Goal: Task Accomplishment & Management: Complete application form

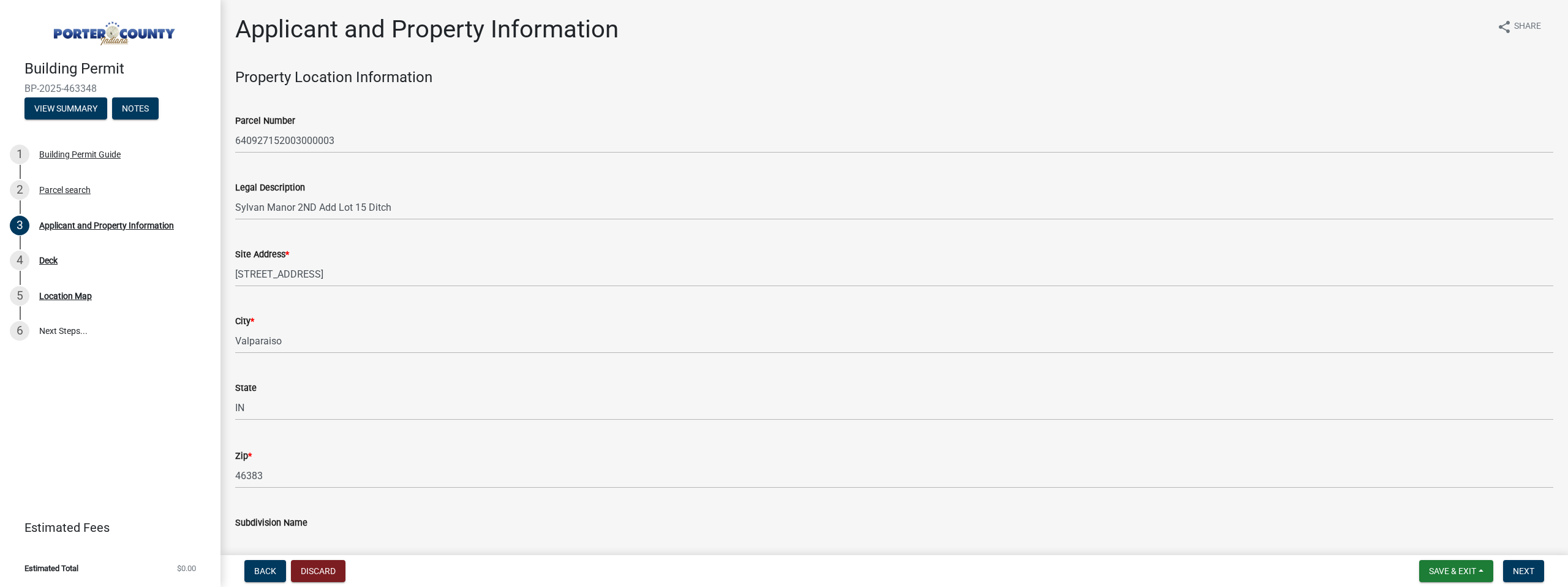
select select "6f5aa9ae-62ac-41bd-979a-9c71eae504cc"
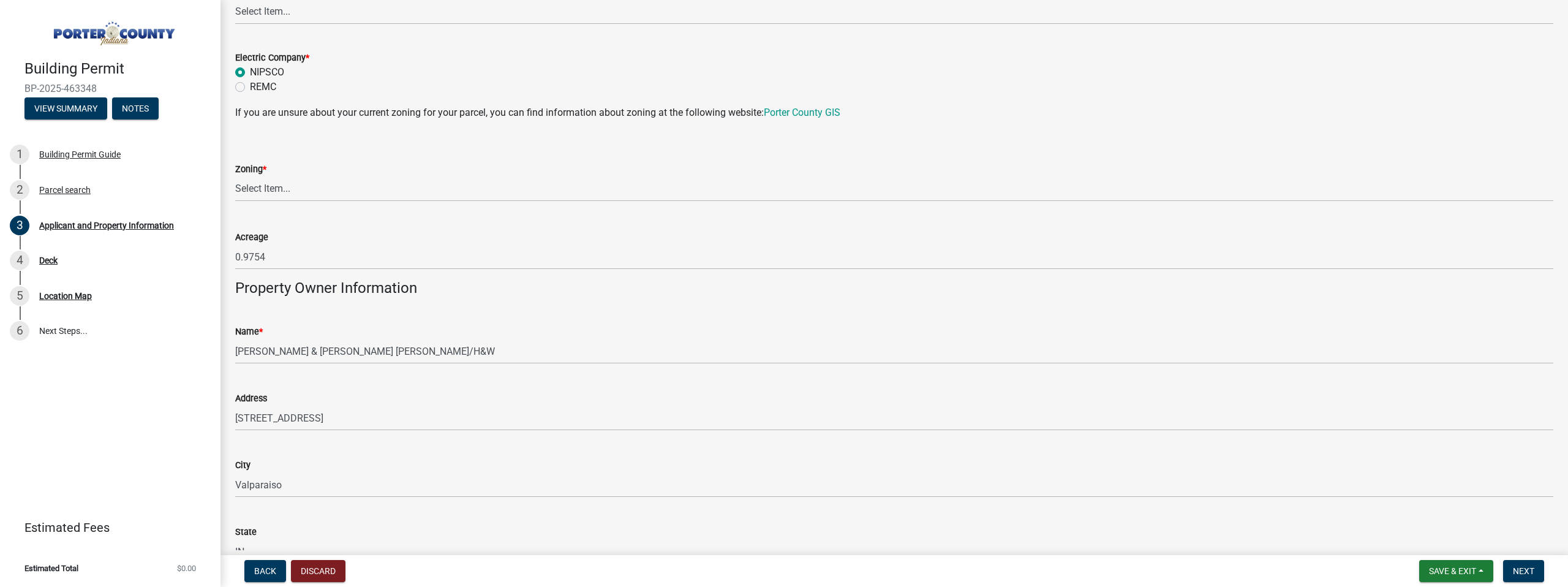
scroll to position [942, 0]
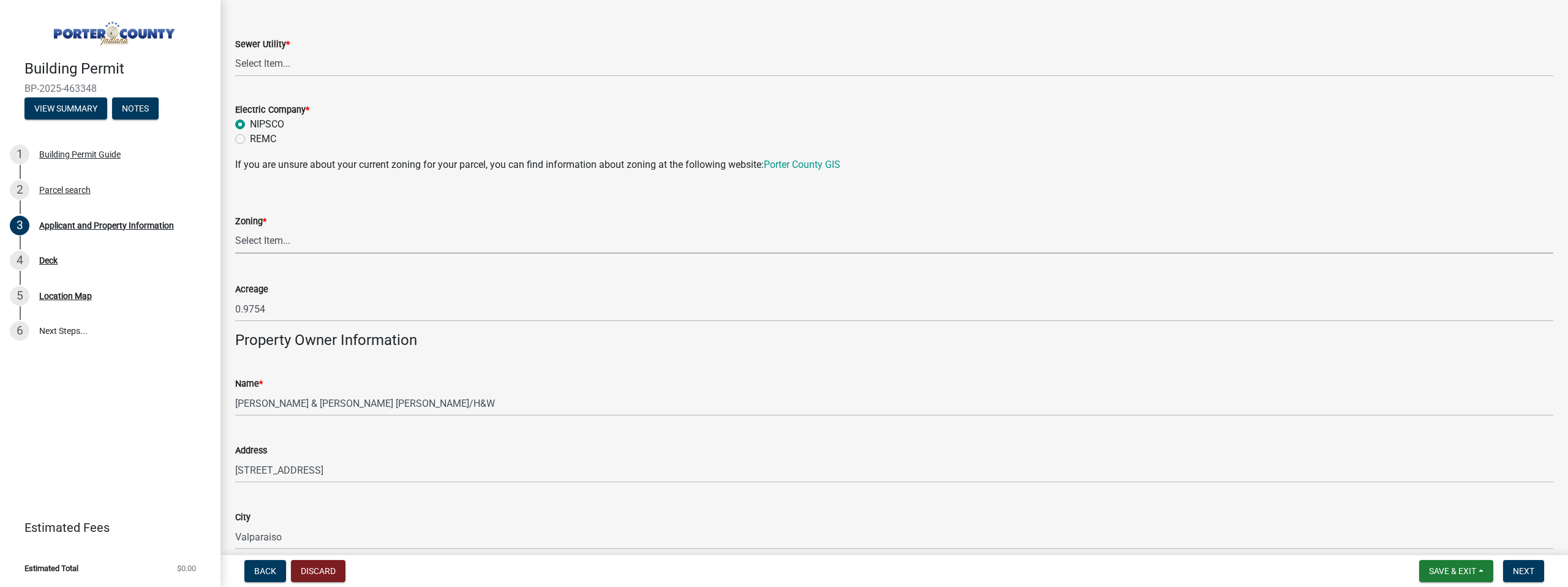
click at [340, 241] on select "Select Item... A1 A2 CH CM CN I1 I2 I3 IN MP OT P1 P2 PUD R1 R2 R3 R4 RL RR" at bounding box center [893, 241] width 1318 height 25
select select "0d764019-f1ff-4f3b-9299-33f0d080acc7"
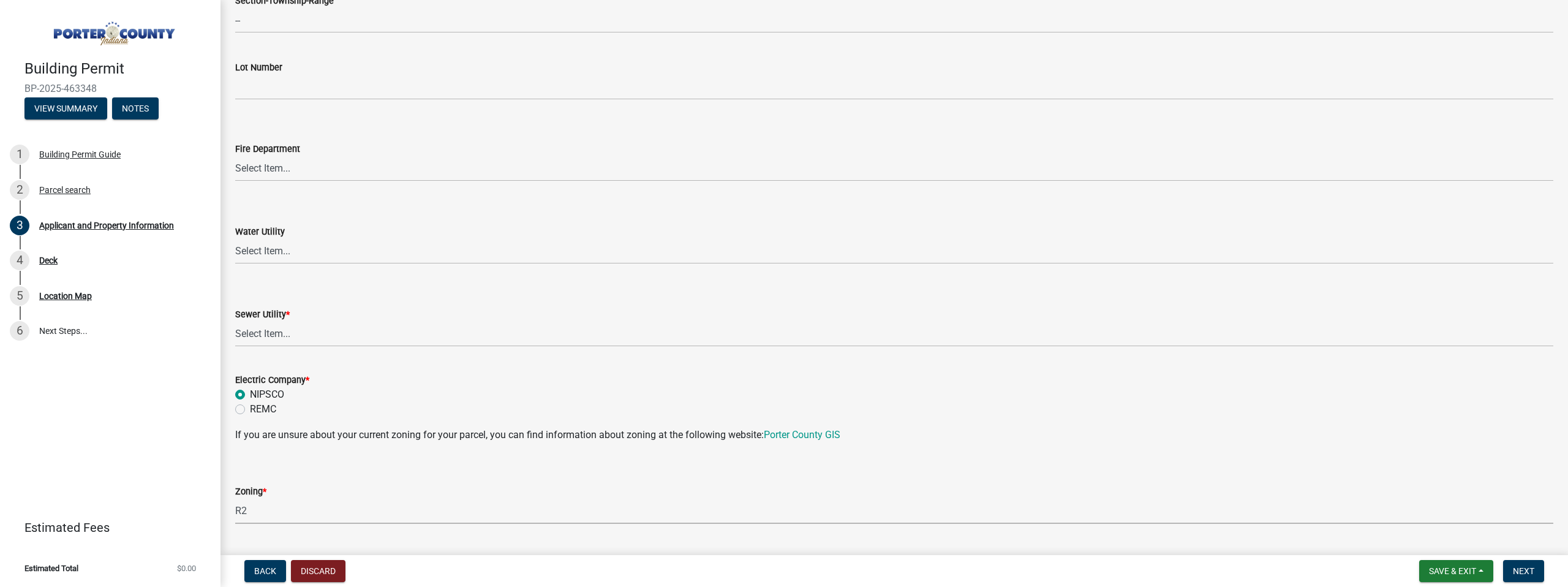
scroll to position [706, 0]
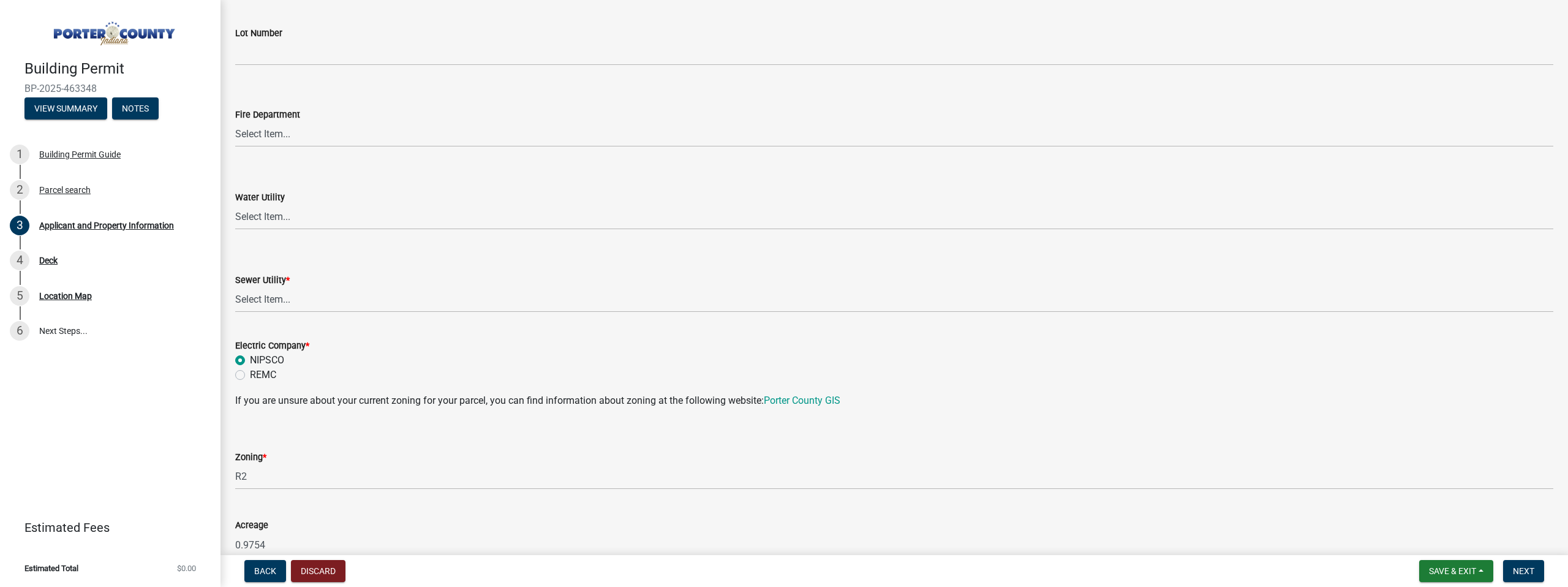
click at [301, 314] on wm-data-entity-input "Sewer Utility * Select Item... Aqua [US_STATE] Inc Damon Run Falling Waters Lak…" at bounding box center [893, 282] width 1318 height 83
click at [300, 308] on select "Select Item... Aqua [US_STATE] Inc Damon Run Falling Waters Lake Eliza - LEACD …" at bounding box center [893, 300] width 1318 height 25
select select "ea6751d4-6bf7-4a16-89ee-f7801ab82aa1"
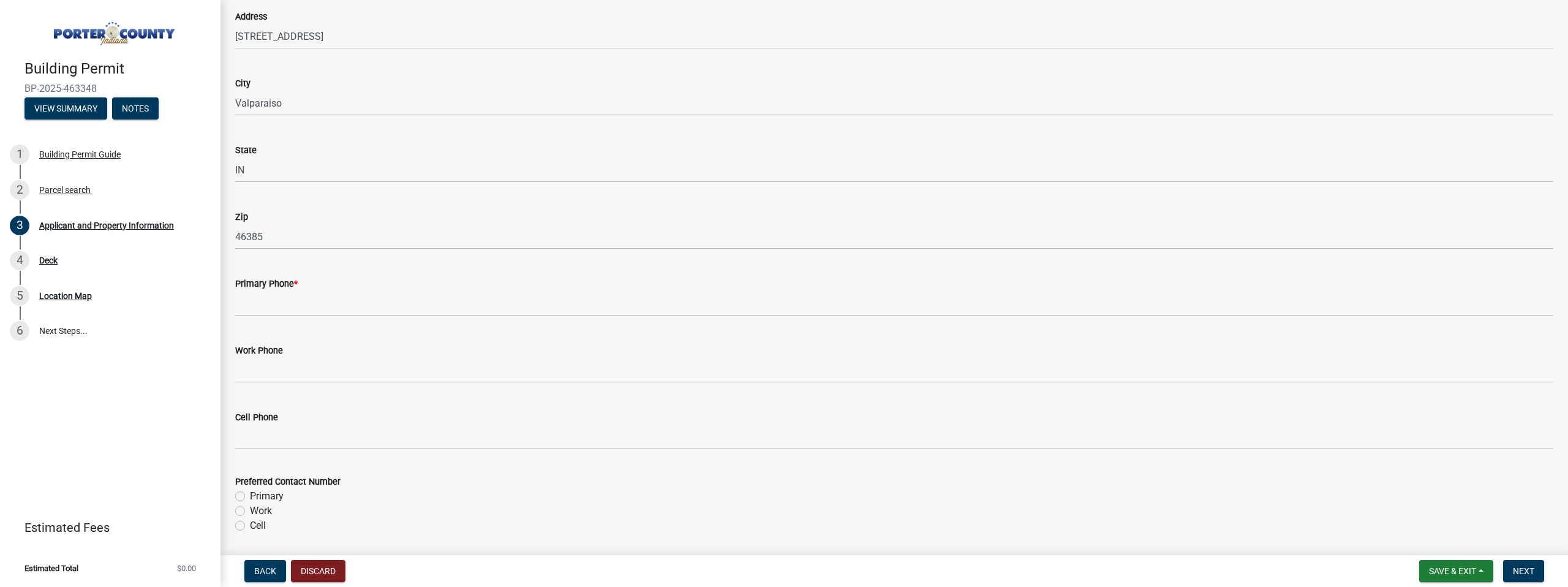
scroll to position [1393, 0]
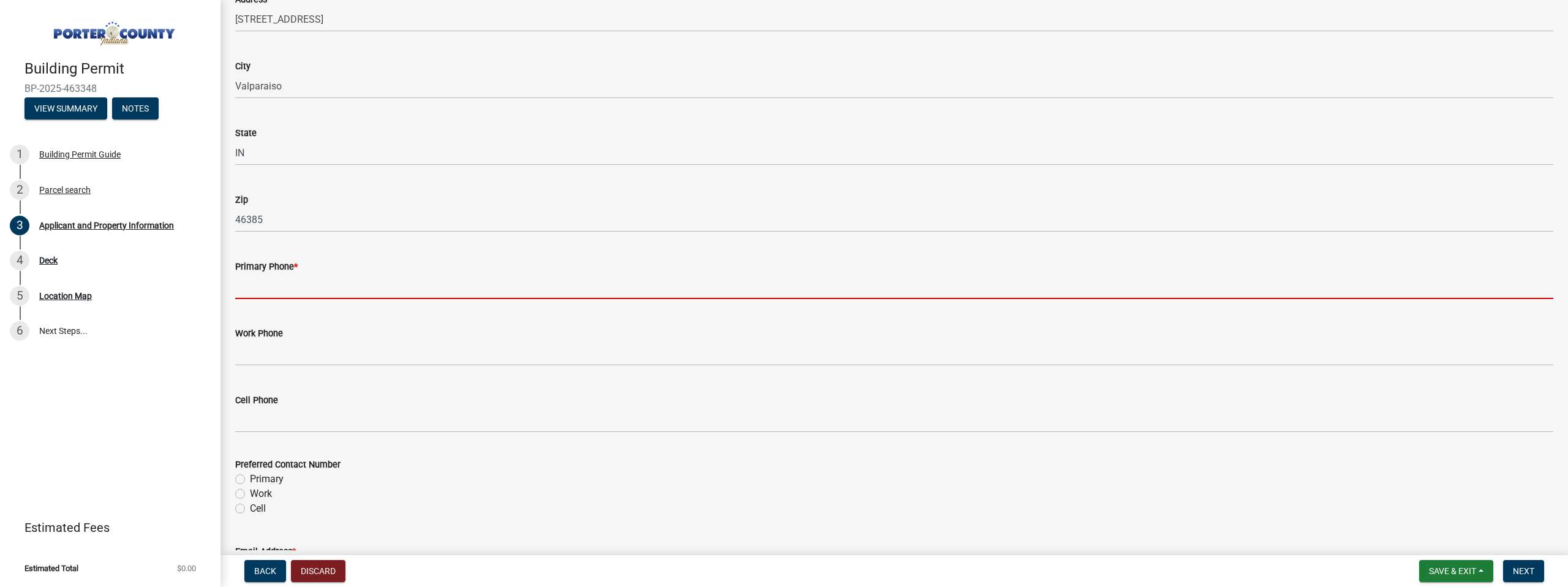
click at [263, 295] on input "Primary Phone *" at bounding box center [893, 286] width 1318 height 25
paste input "[PHONE_NUMBER]"
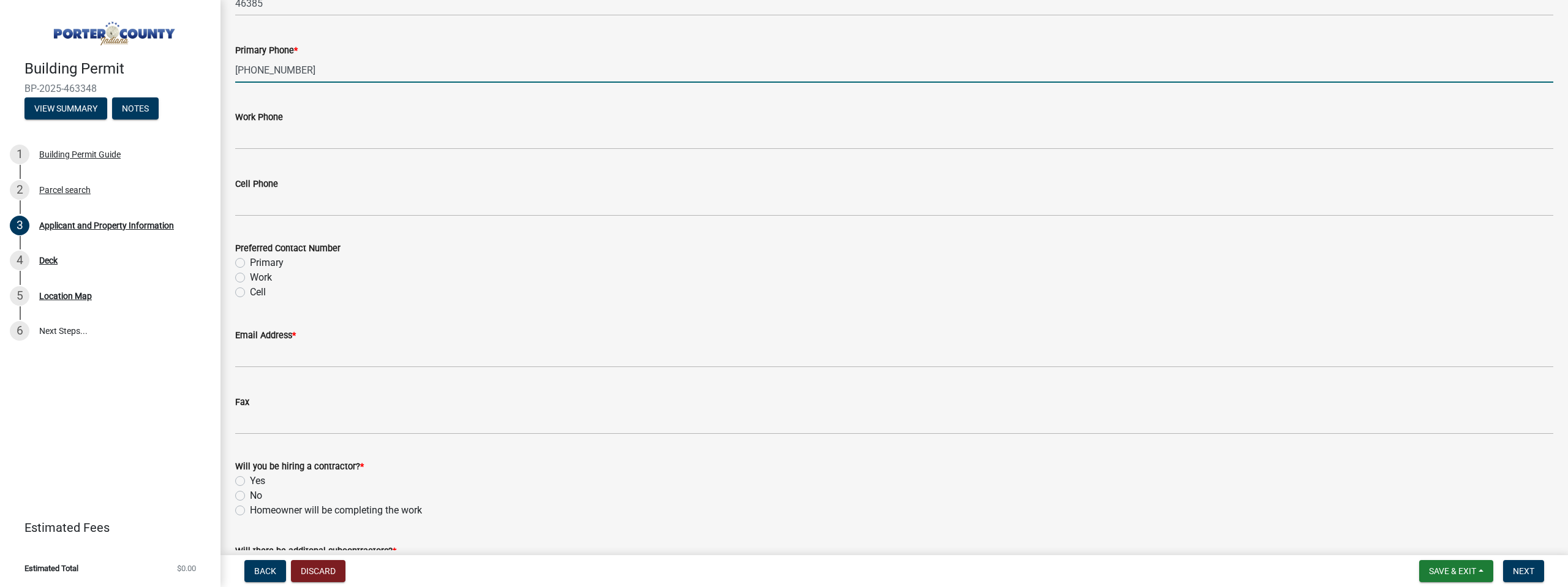
scroll to position [1610, 0]
type input "[PHONE_NUMBER]"
click at [250, 265] on label "Primary" at bounding box center [267, 262] width 34 height 14
click at [250, 263] on input "Primary" at bounding box center [254, 258] width 8 height 8
radio input "true"
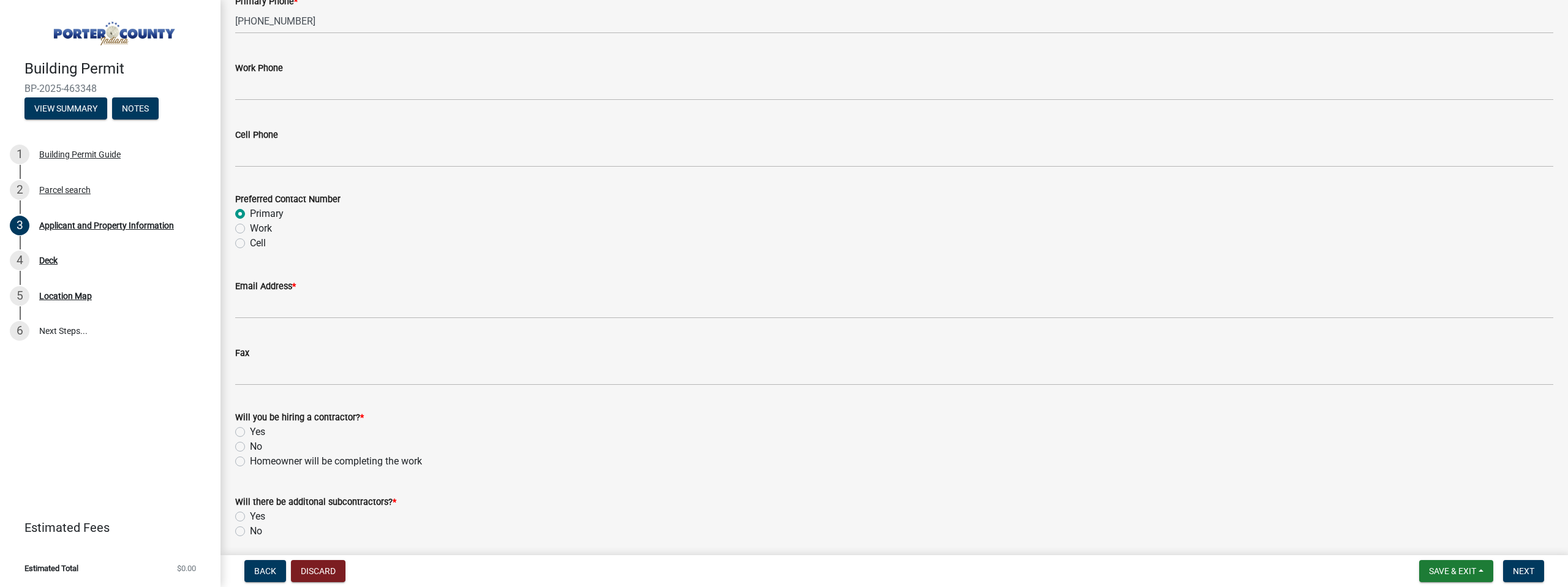
scroll to position [1678, 0]
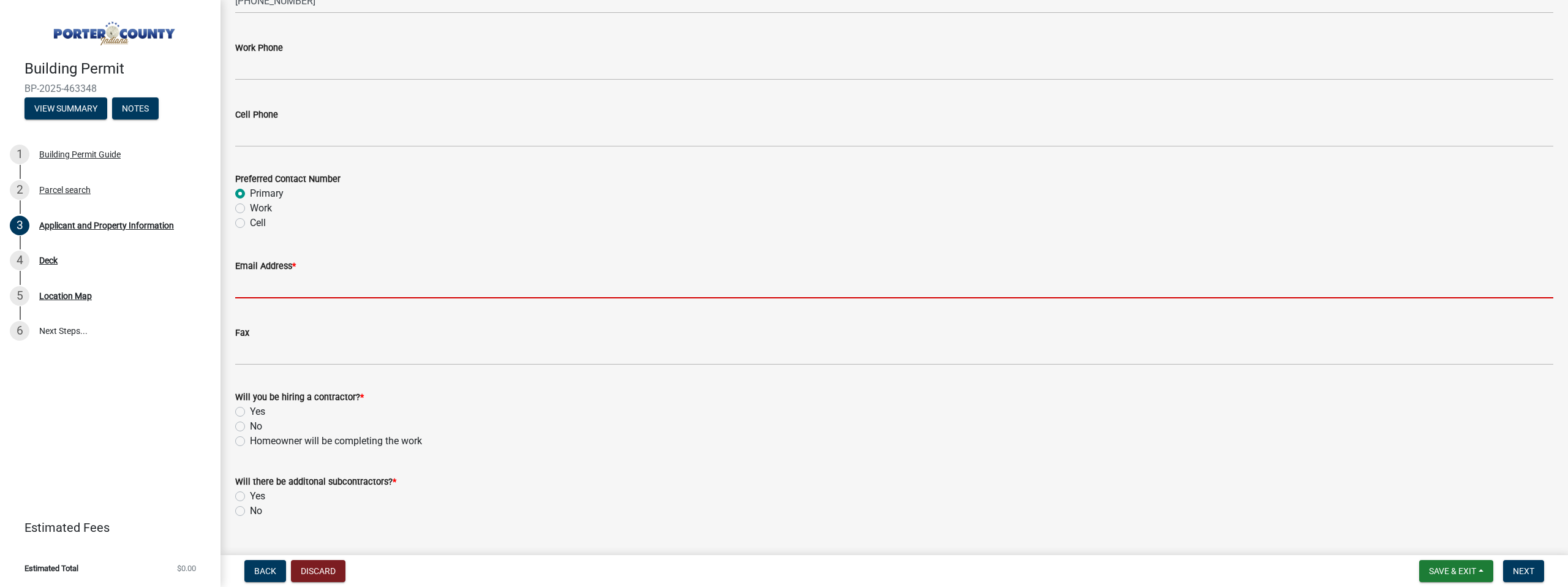
click at [262, 294] on input "Email Address *" at bounding box center [893, 286] width 1318 height 25
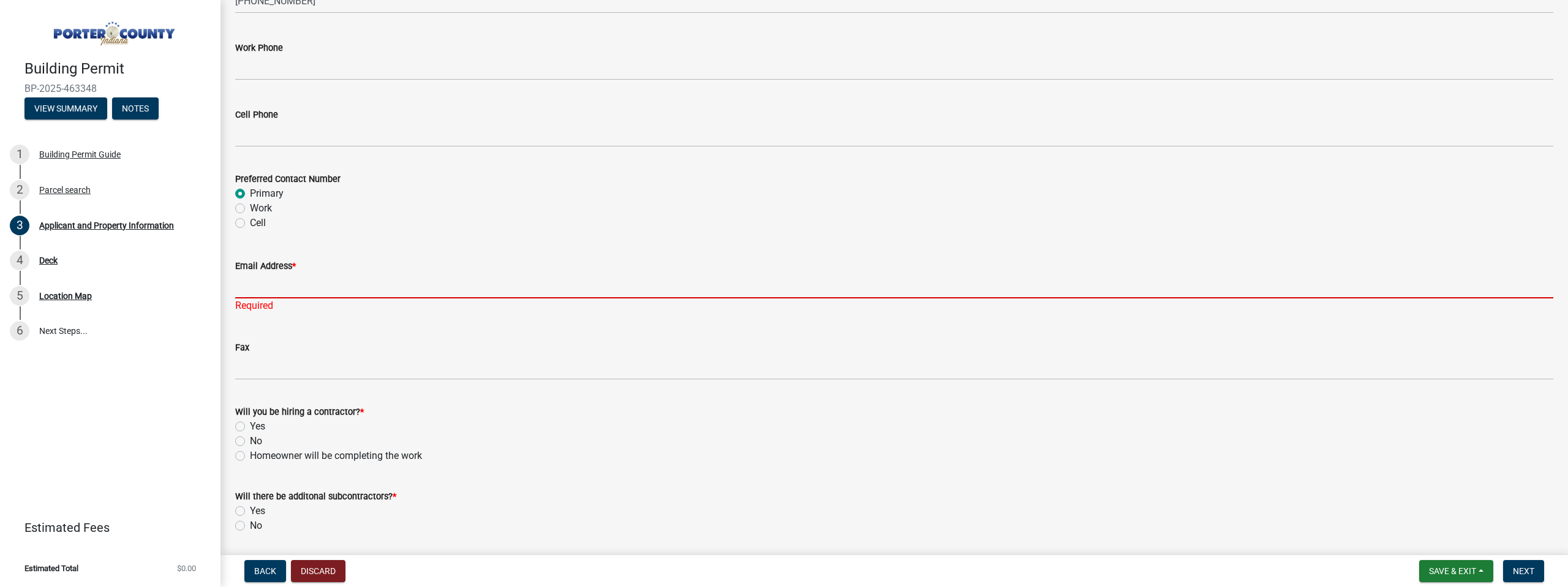
paste input "[EMAIL_ADDRESS][DOMAIN_NAME]"
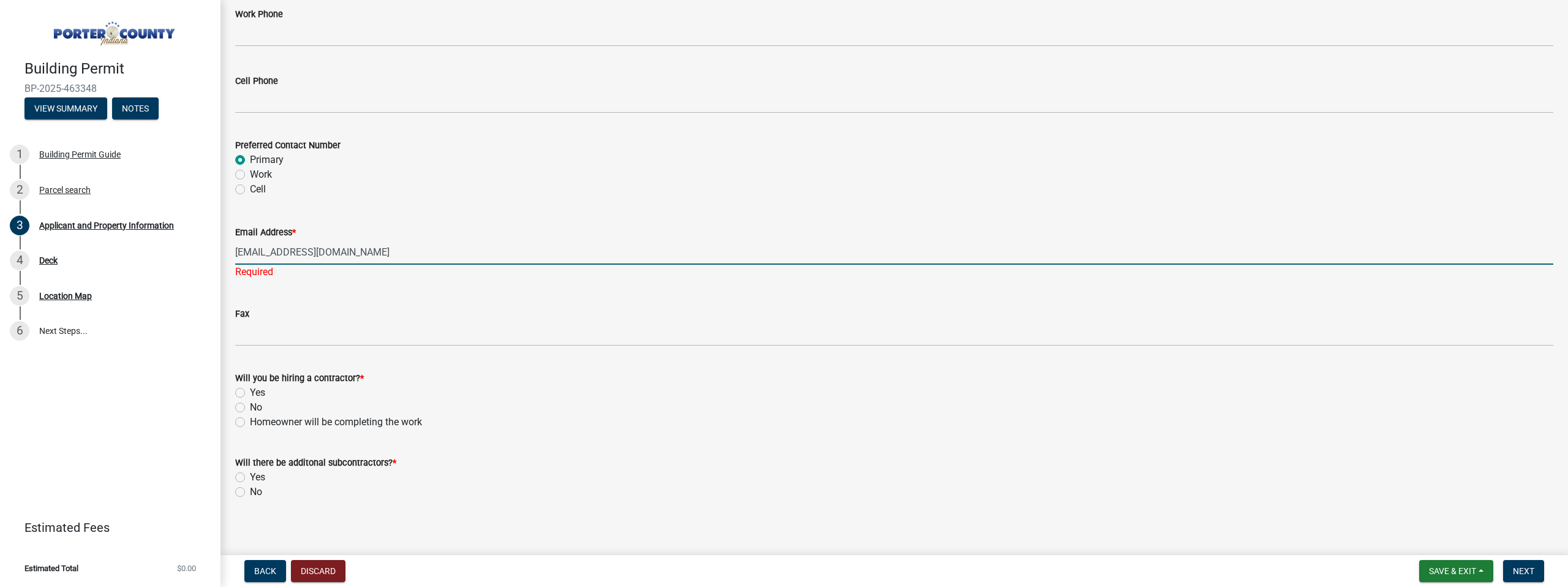
scroll to position [1720, 0]
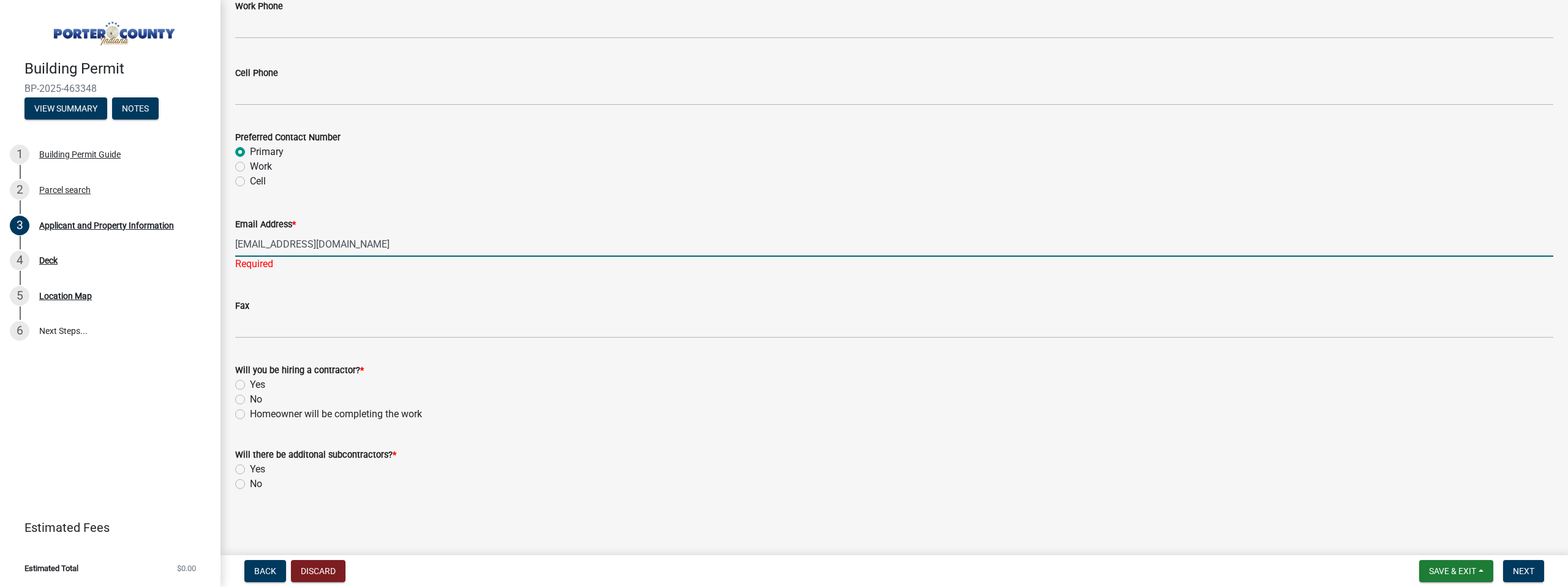
type input "[EMAIL_ADDRESS][DOMAIN_NAME]"
click at [247, 382] on div "Yes" at bounding box center [893, 385] width 1318 height 14
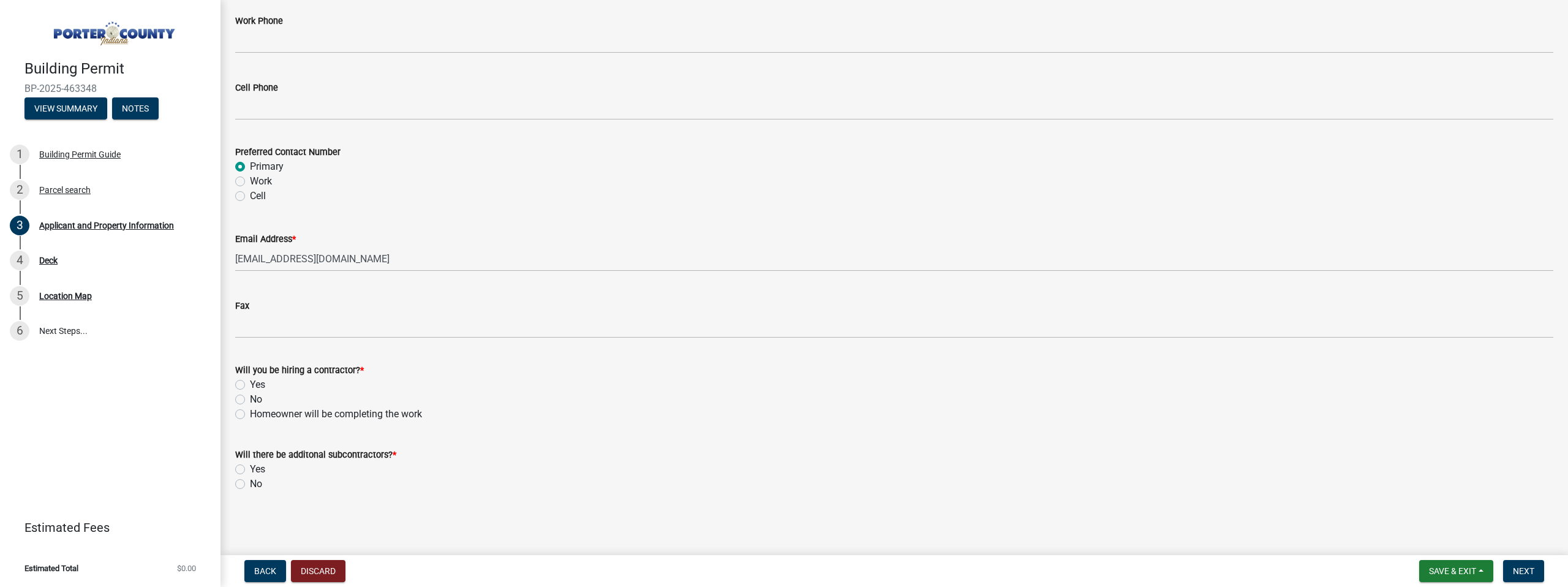
click at [250, 383] on label "Yes" at bounding box center [257, 385] width 15 height 14
click at [250, 383] on input "Yes" at bounding box center [254, 381] width 8 height 8
radio input "true"
click at [250, 469] on label "Yes" at bounding box center [257, 469] width 15 height 14
click at [250, 469] on input "Yes" at bounding box center [254, 466] width 8 height 8
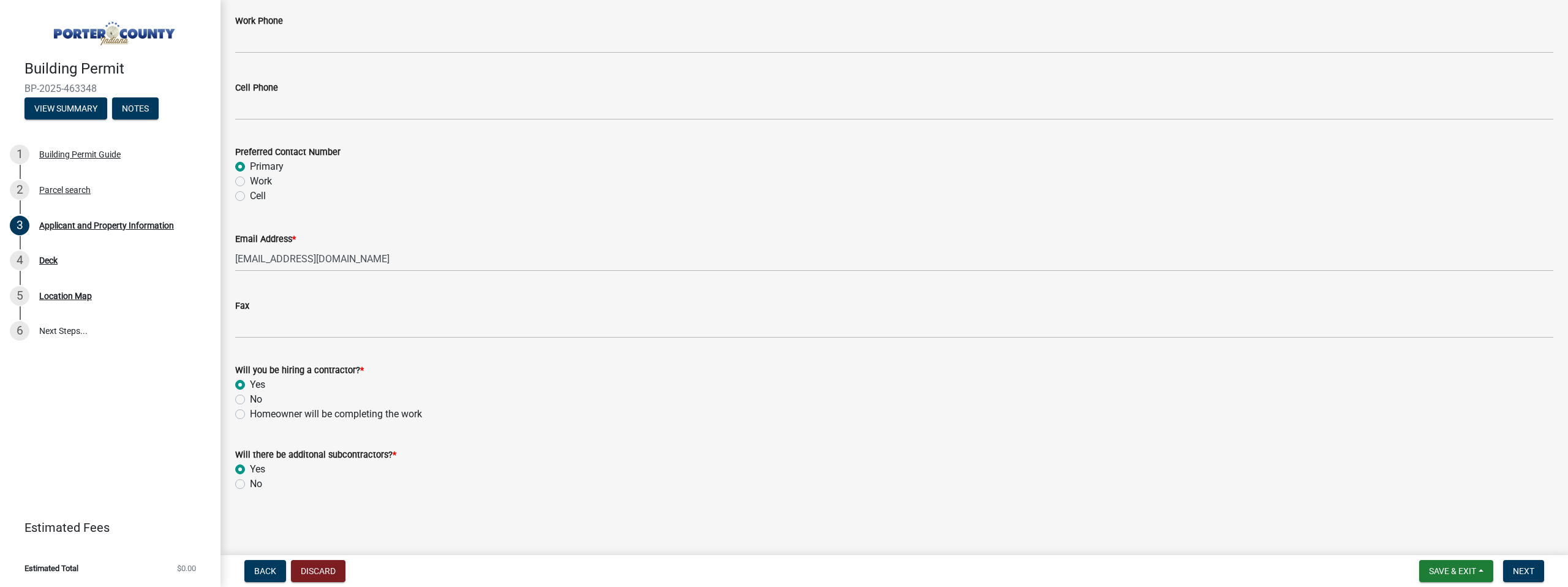
radio input "true"
click at [250, 486] on label "No" at bounding box center [257, 484] width 13 height 14
click at [250, 485] on input "No" at bounding box center [254, 480] width 8 height 8
radio input "true"
click at [1538, 571] on button "Next" at bounding box center [1523, 571] width 41 height 22
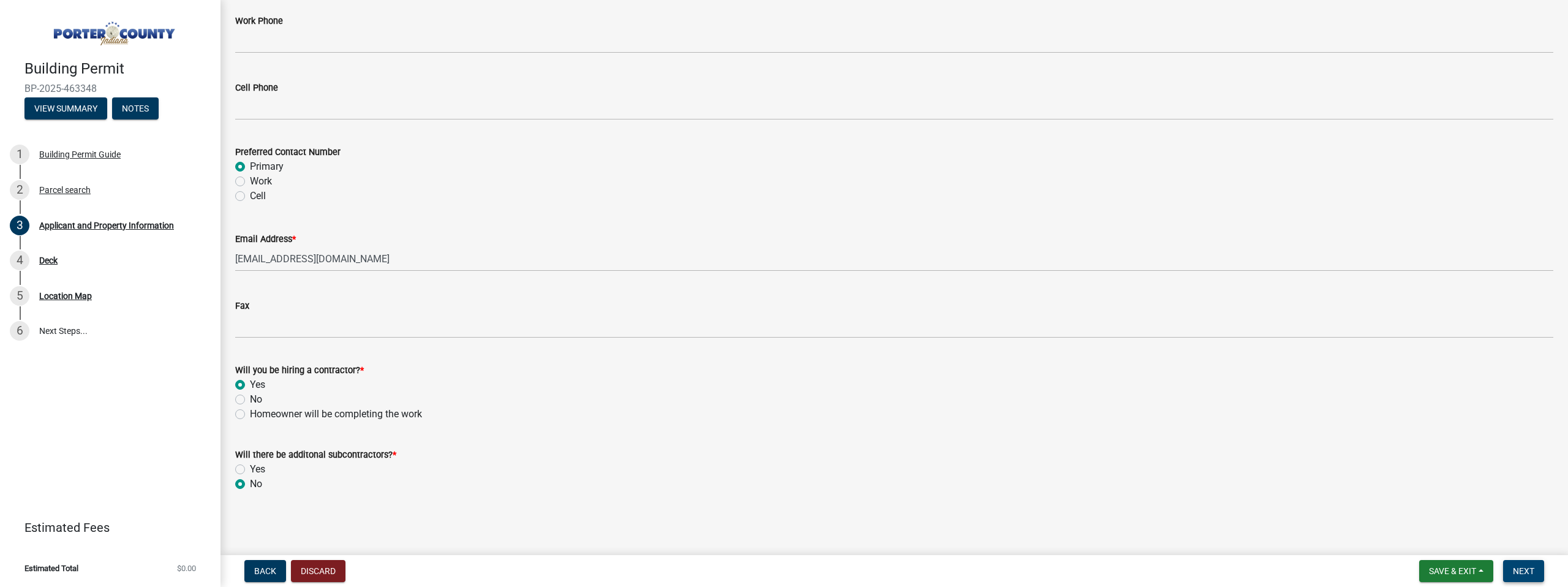
scroll to position [0, 0]
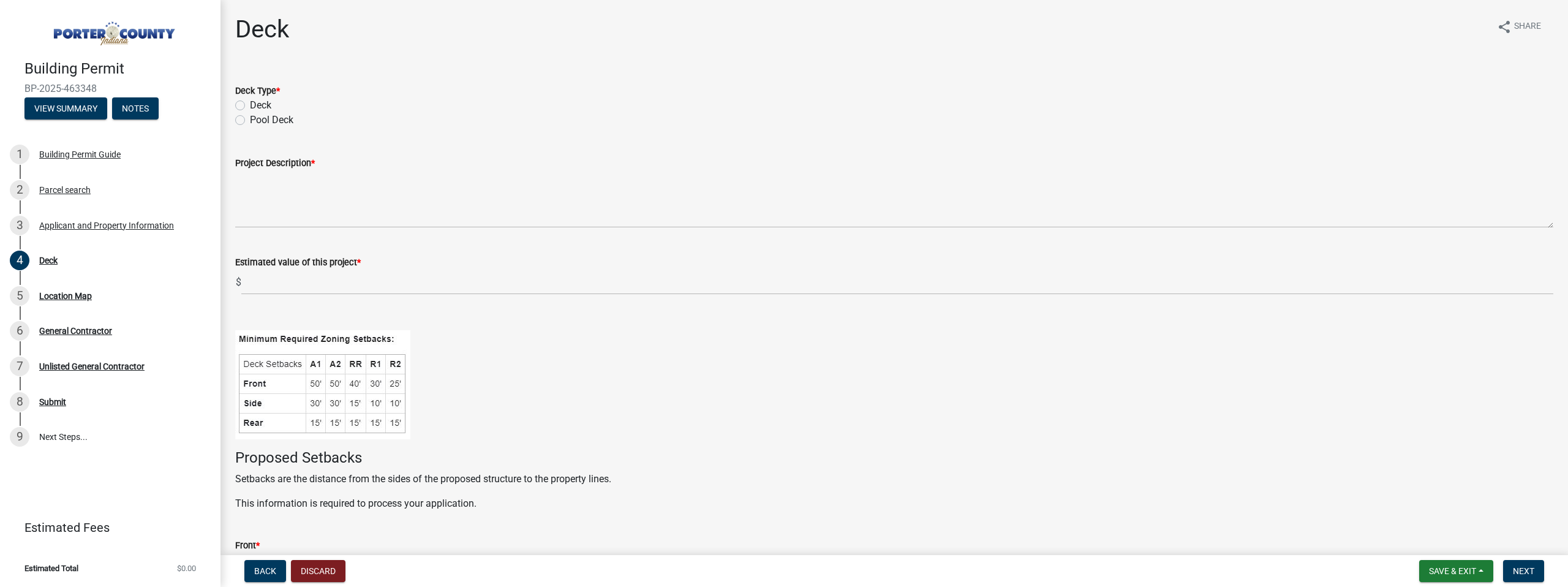
click at [250, 109] on label "Deck" at bounding box center [261, 105] width 22 height 14
click at [250, 106] on input "Deck" at bounding box center [254, 101] width 8 height 8
radio input "true"
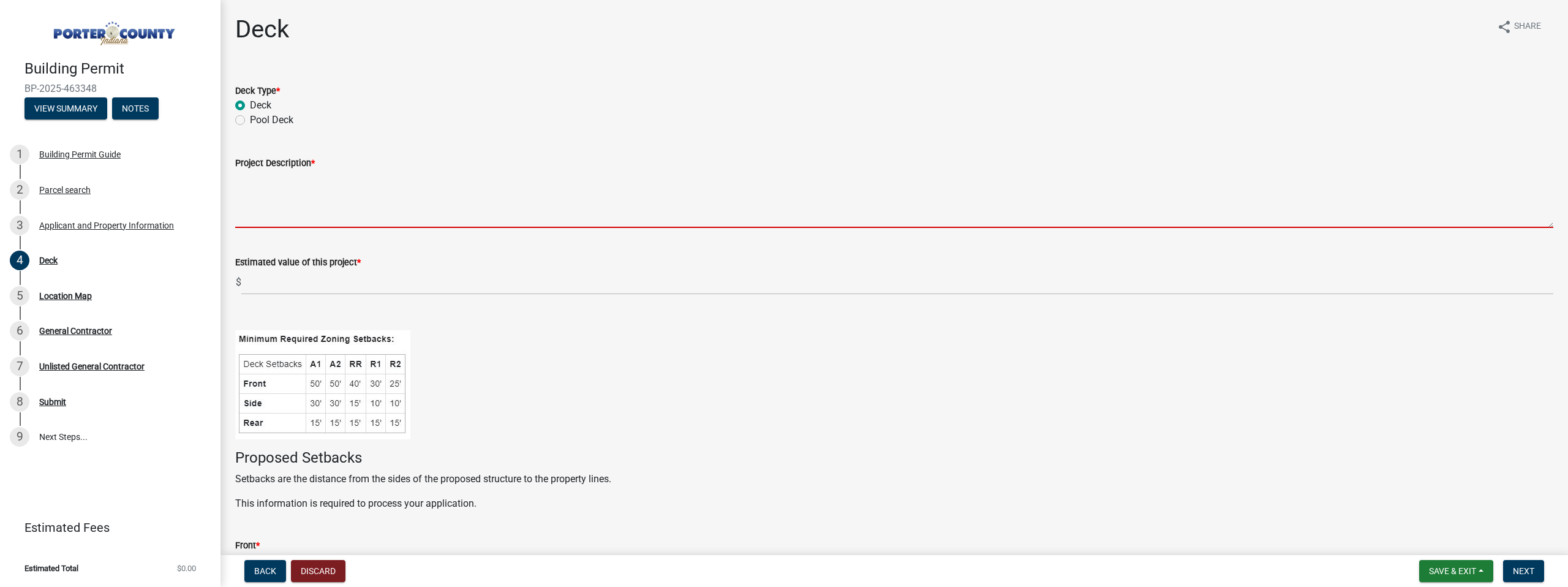
click at [308, 190] on textarea "Project Description *" at bounding box center [893, 199] width 1318 height 57
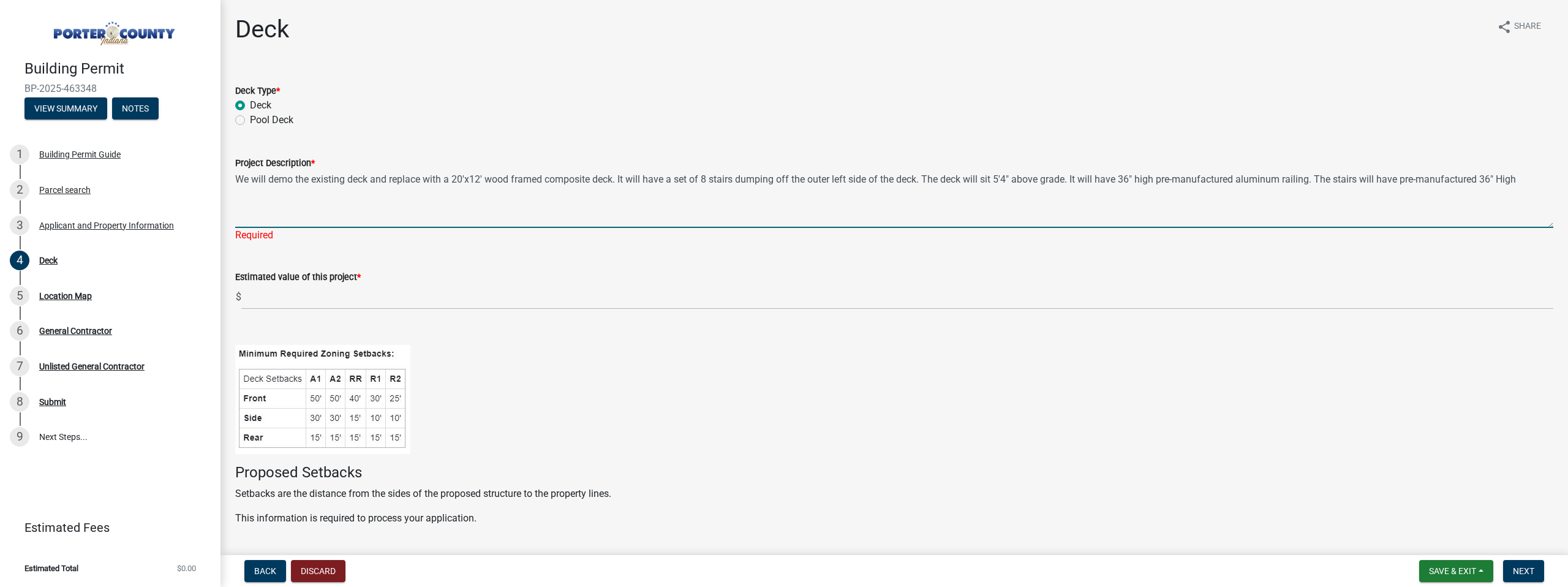
click at [1483, 184] on textarea "We will demo the existing deck and replace with a 20'x12' wood framed composite…" at bounding box center [893, 199] width 1318 height 57
click at [281, 189] on textarea "We will demo the existing deck and replace with a 20'x12' wood framed composite…" at bounding box center [893, 199] width 1318 height 57
click at [623, 179] on textarea "We will demo the existing deck and replace with a 20'x12' wood framed composite…" at bounding box center [893, 199] width 1318 height 57
click at [376, 188] on textarea "We will demo the existing deck and replace with a 20'x12' wood framed composite…" at bounding box center [893, 199] width 1318 height 57
click at [579, 192] on textarea "We will demo the existing deck and replace with a 20'x12' wood framed composite…" at bounding box center [893, 199] width 1318 height 57
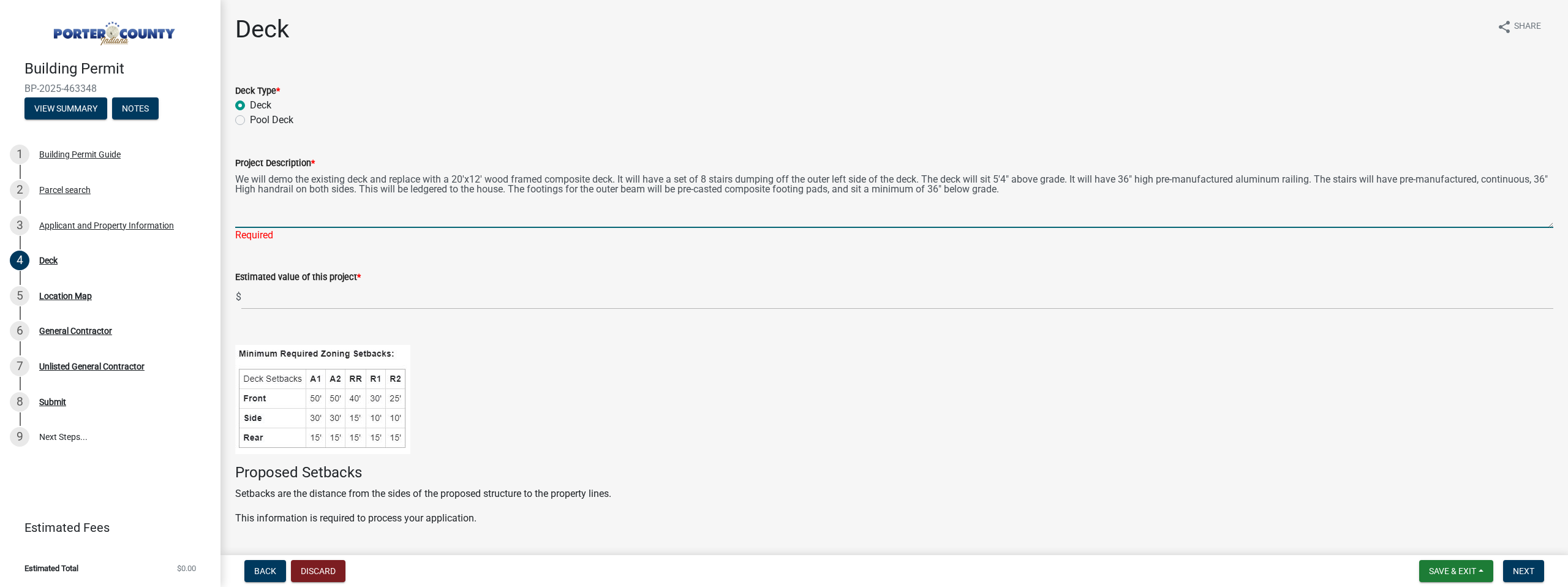
click at [1026, 195] on textarea "We will demo the existing deck and replace with a 20'x12' wood framed composite…" at bounding box center [893, 199] width 1318 height 57
type textarea "We will demo the existing deck and replace with a 20'x12' wood framed composite…"
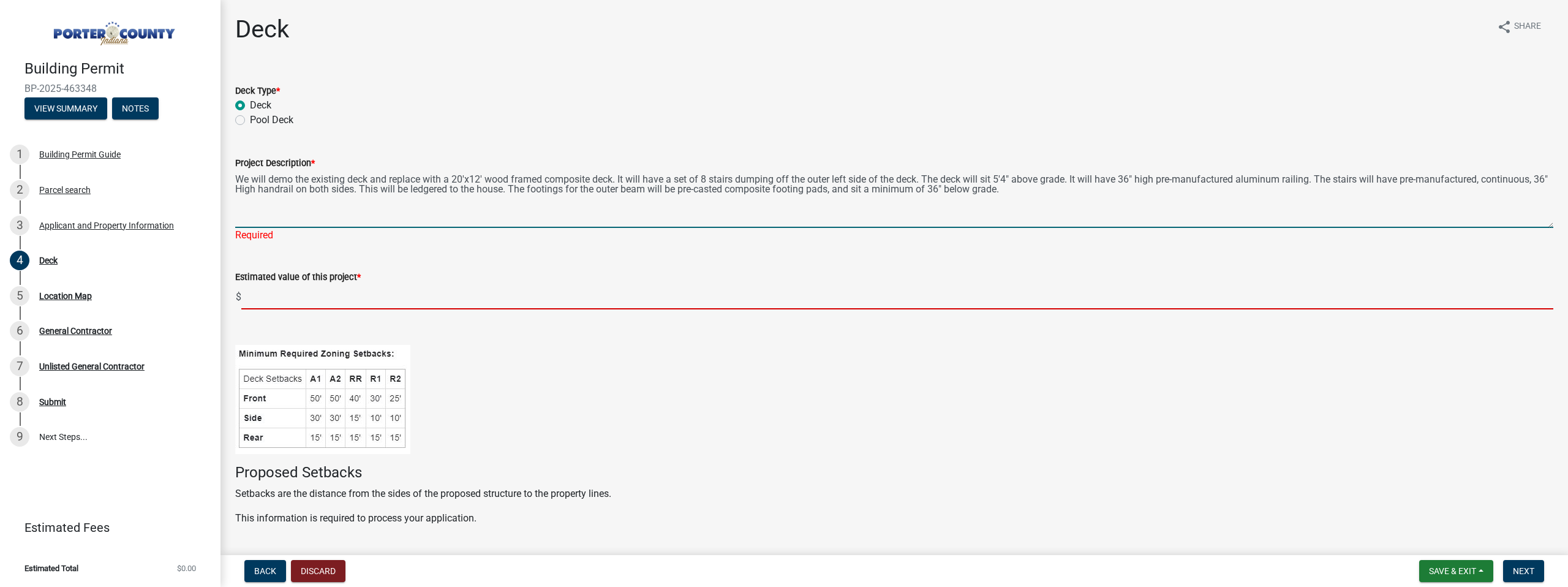
click at [340, 298] on wm-data-entity-input "Estimated value of this project * $" at bounding box center [893, 286] width 1318 height 68
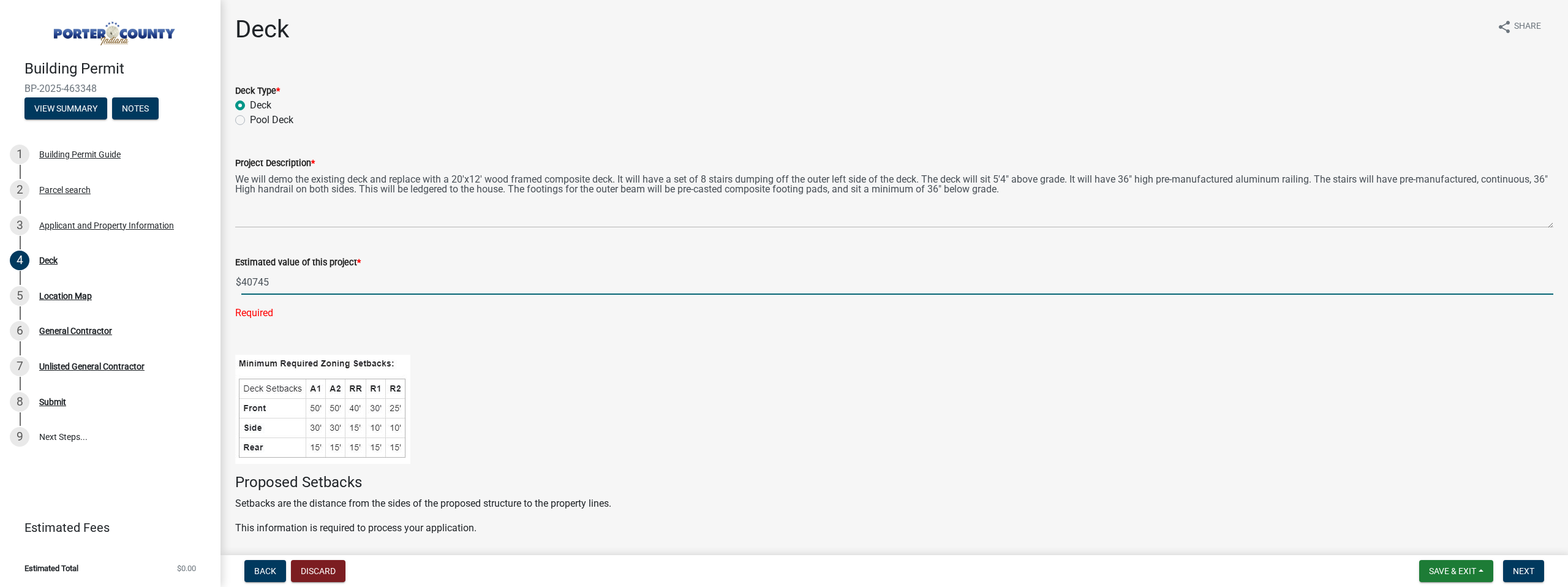
type input "40745"
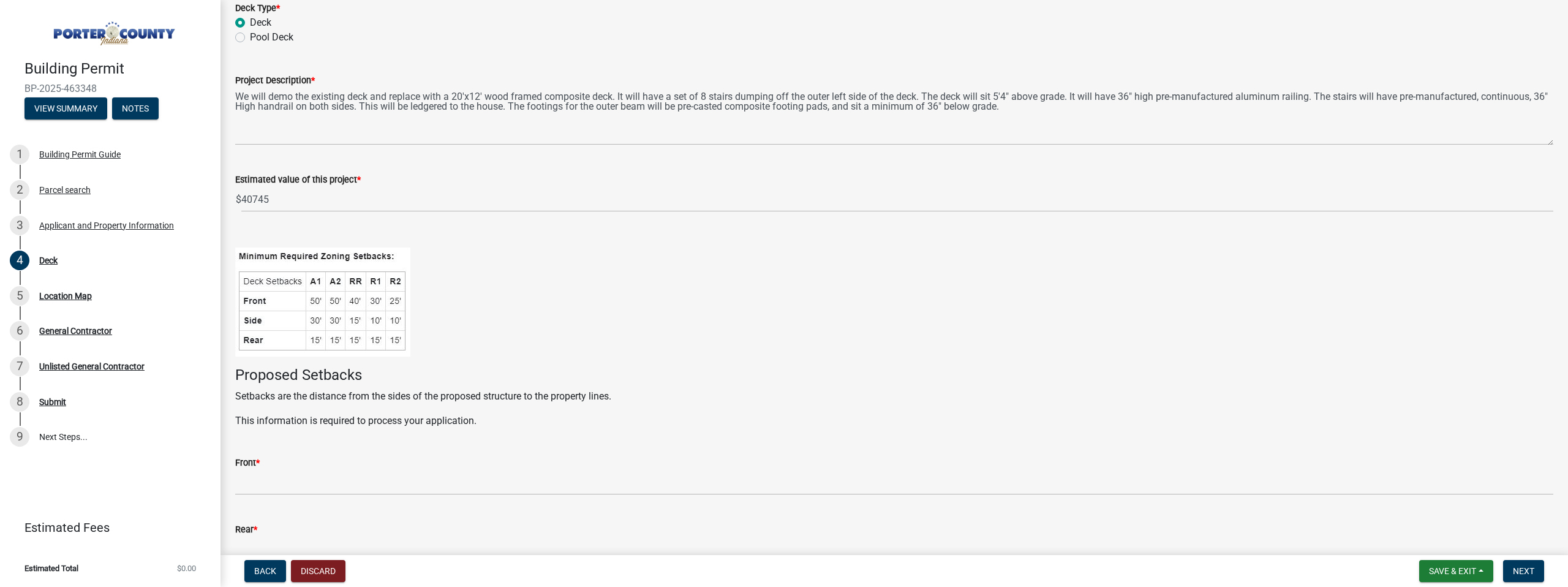
scroll to position [250, 0]
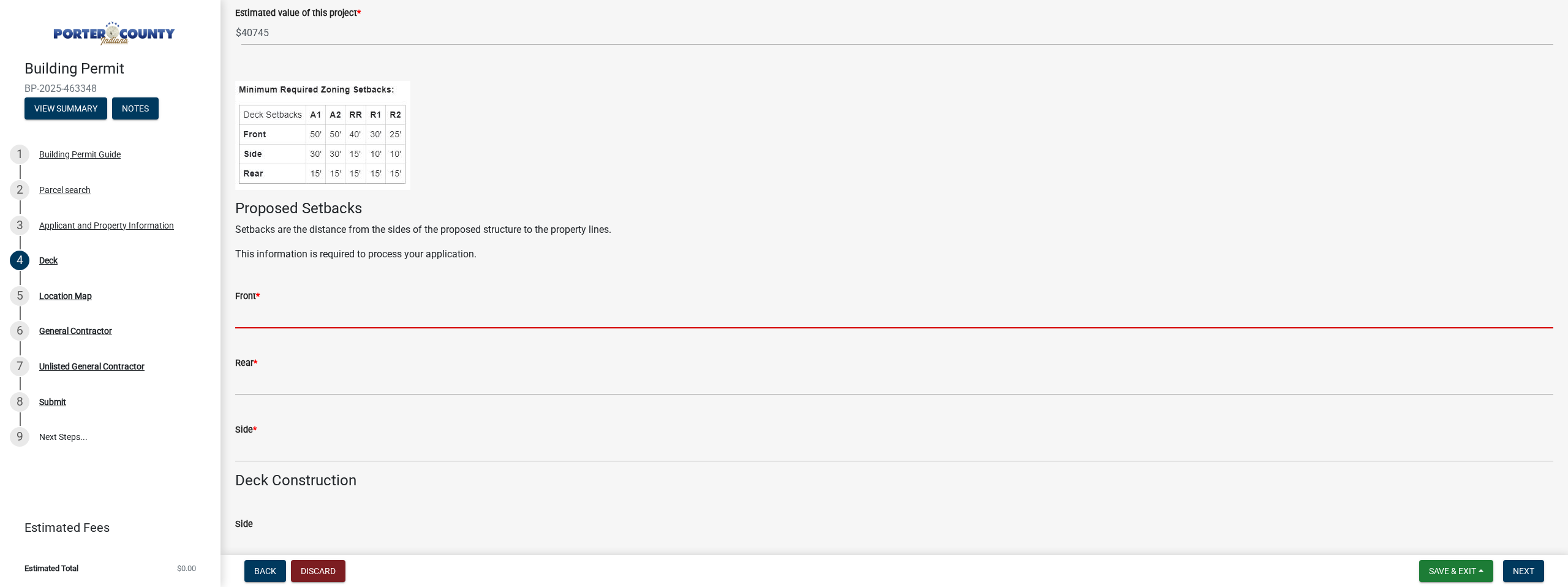
click at [268, 321] on input "Front *" at bounding box center [893, 316] width 1318 height 25
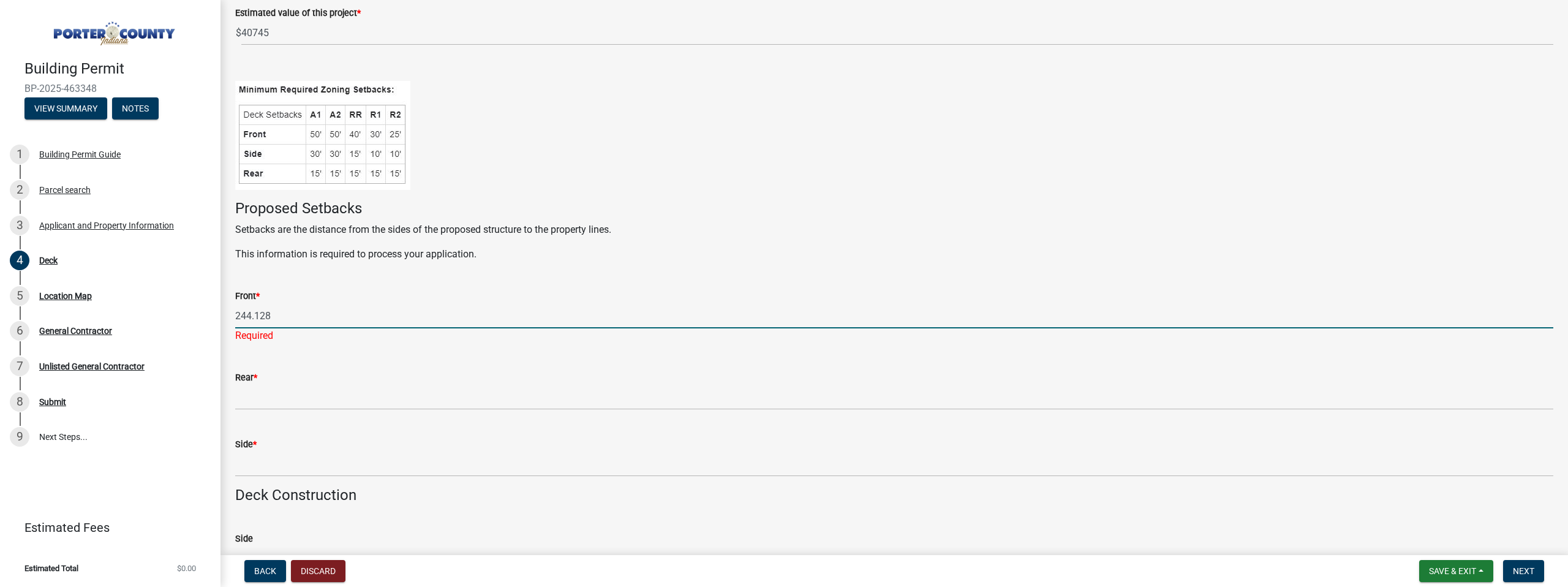
type input "244.128"
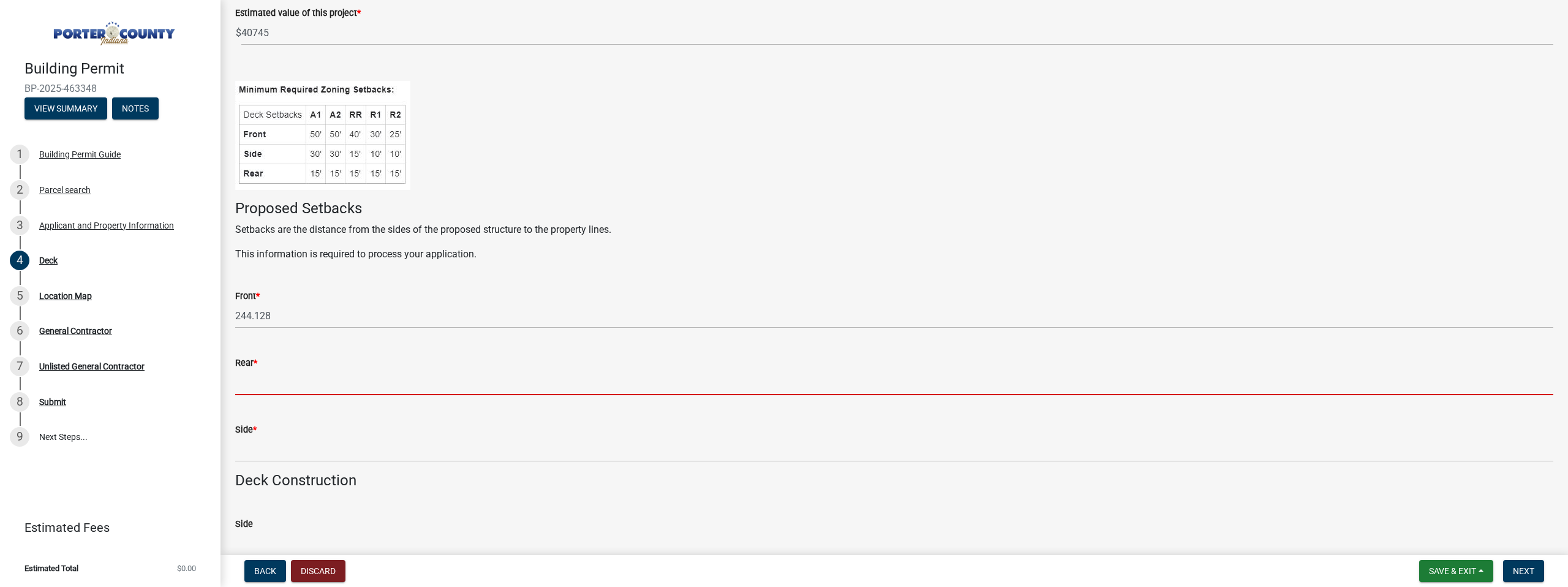
click at [264, 396] on wm-data-entity-input "Rear *" at bounding box center [893, 372] width 1318 height 66
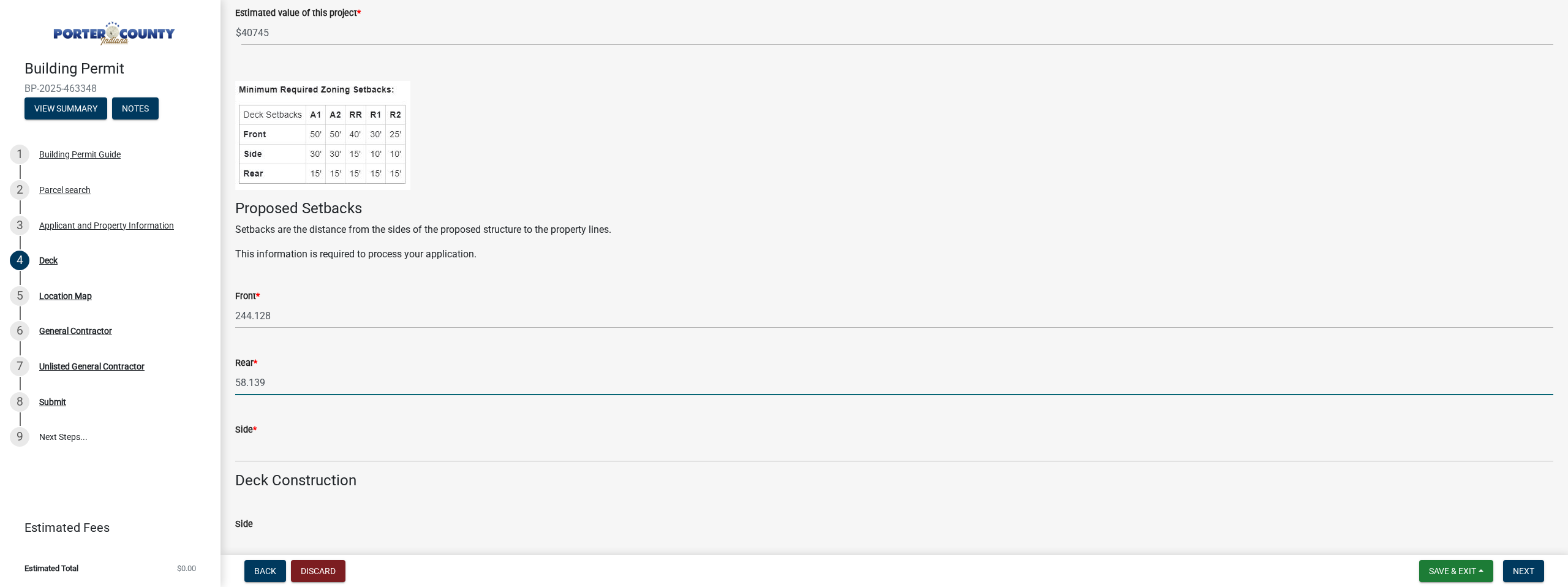
type input "58.139"
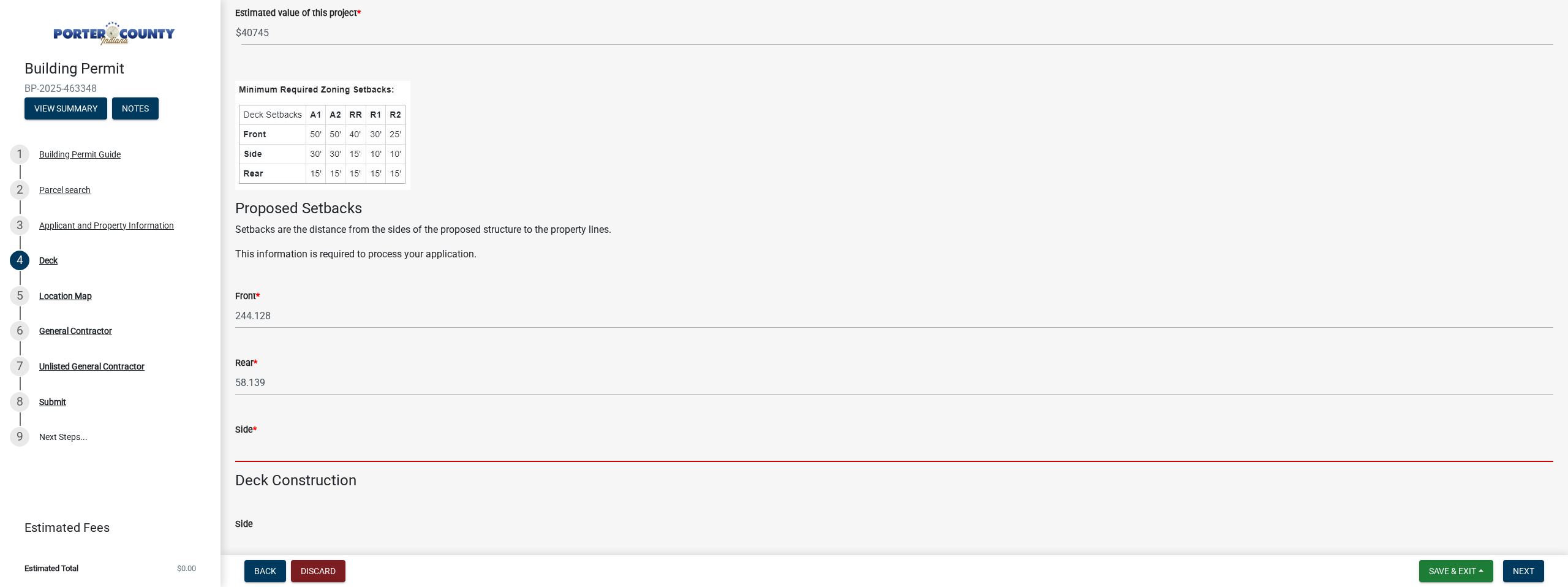
click at [266, 450] on input "Side *" at bounding box center [893, 450] width 1318 height 25
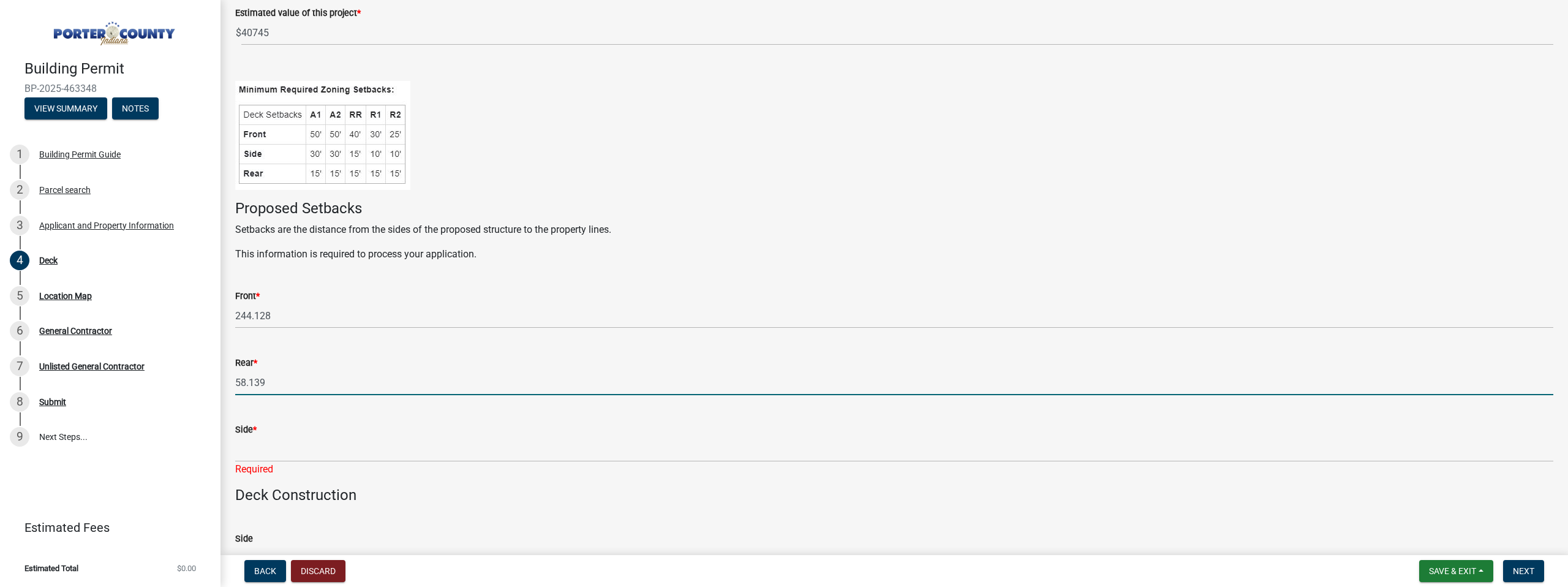
drag, startPoint x: 279, startPoint y: 383, endPoint x: 232, endPoint y: 384, distance: 47.0
click at [232, 384] on div "Rear * 58.139" at bounding box center [894, 366] width 1337 height 57
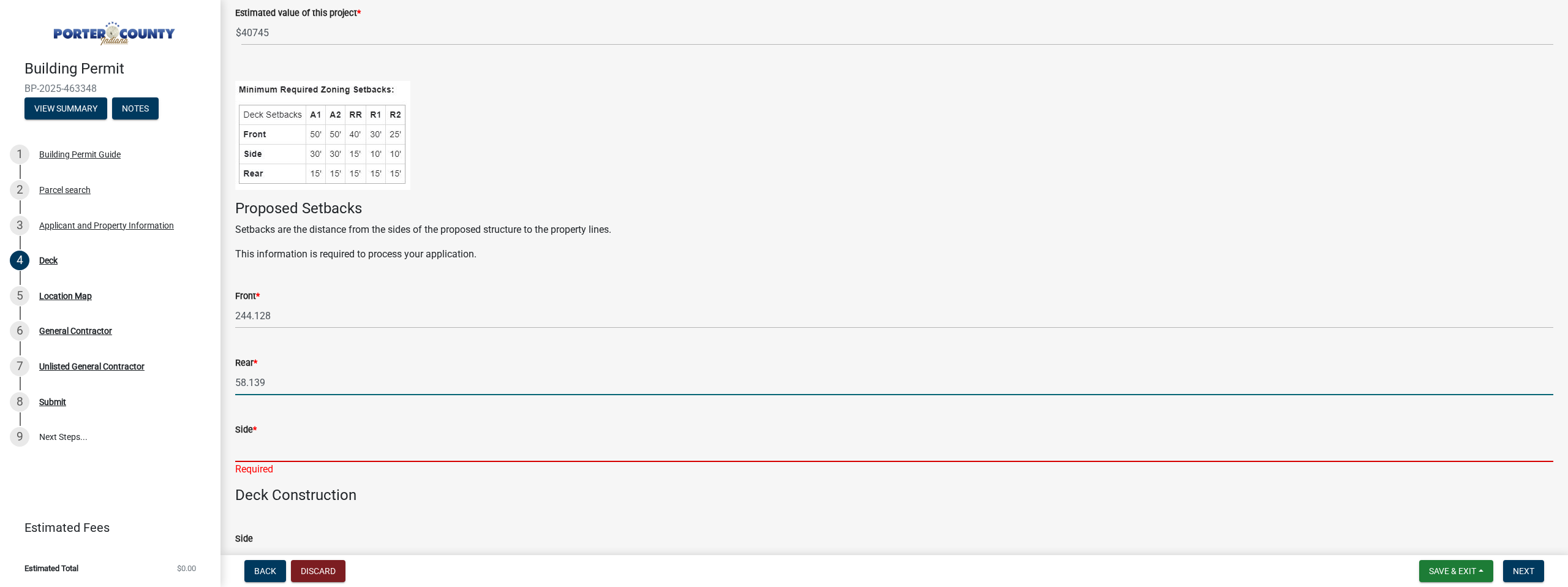
click at [246, 455] on input "Side *" at bounding box center [893, 450] width 1318 height 25
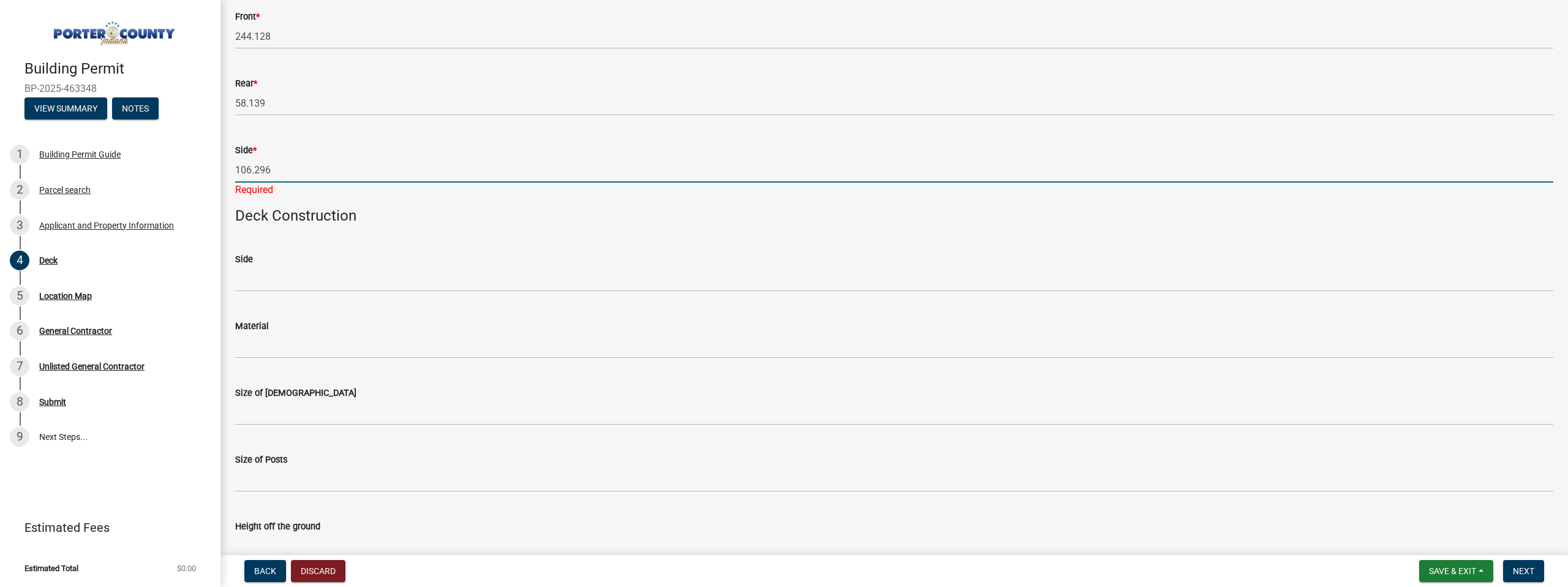
scroll to position [524, 0]
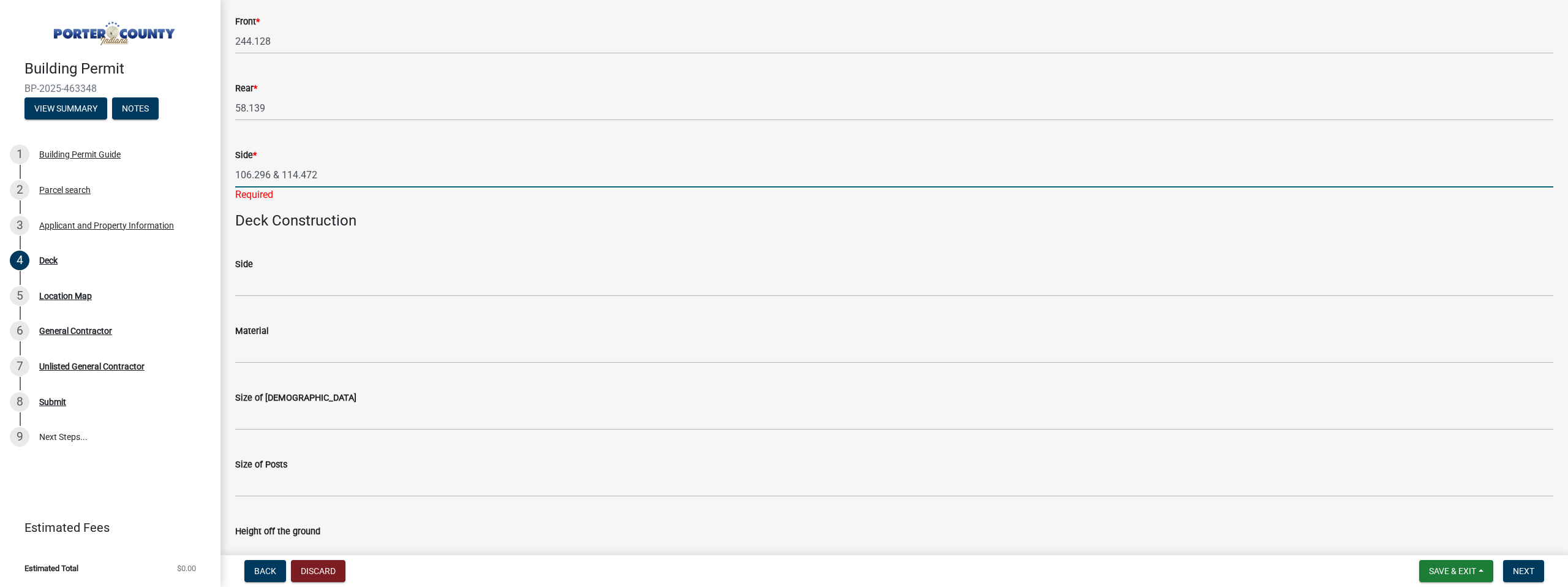
type input "106.296 & 114.472"
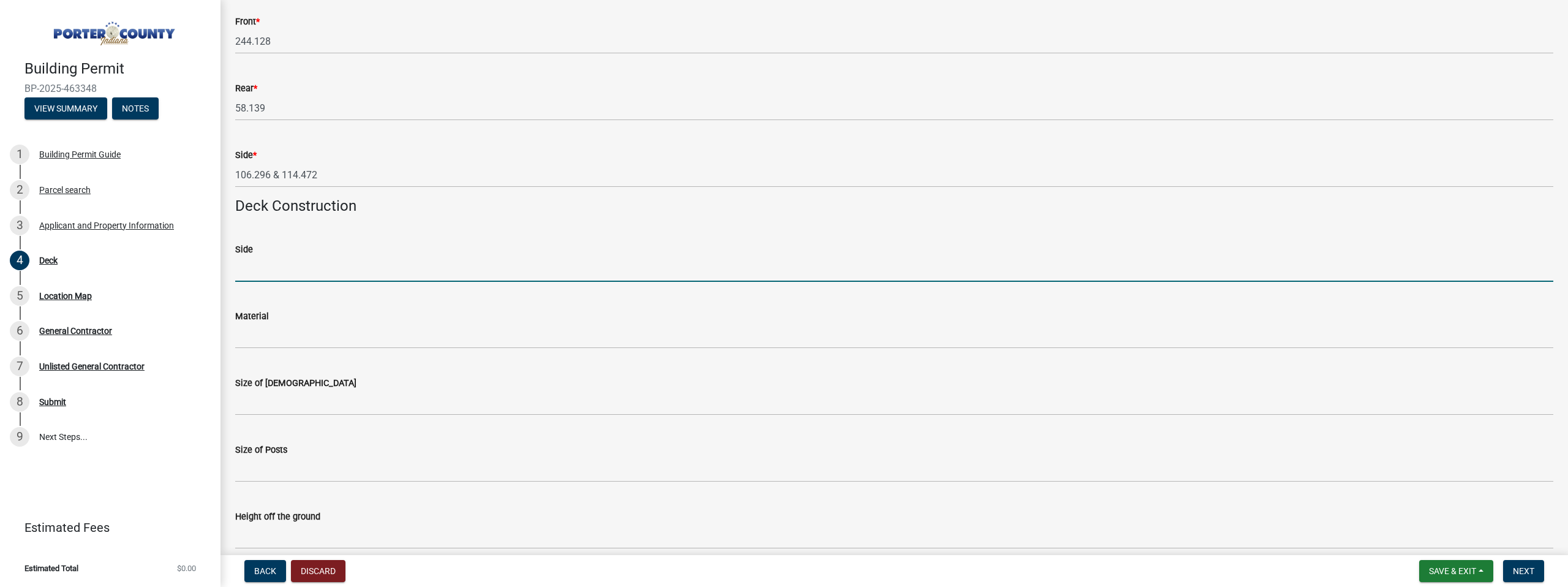
click at [335, 294] on wm-data-entity-input-list "Deck Type * Deck Pool Deck Project Description * We will demo the existing deck…" at bounding box center [893, 246] width 1318 height 1402
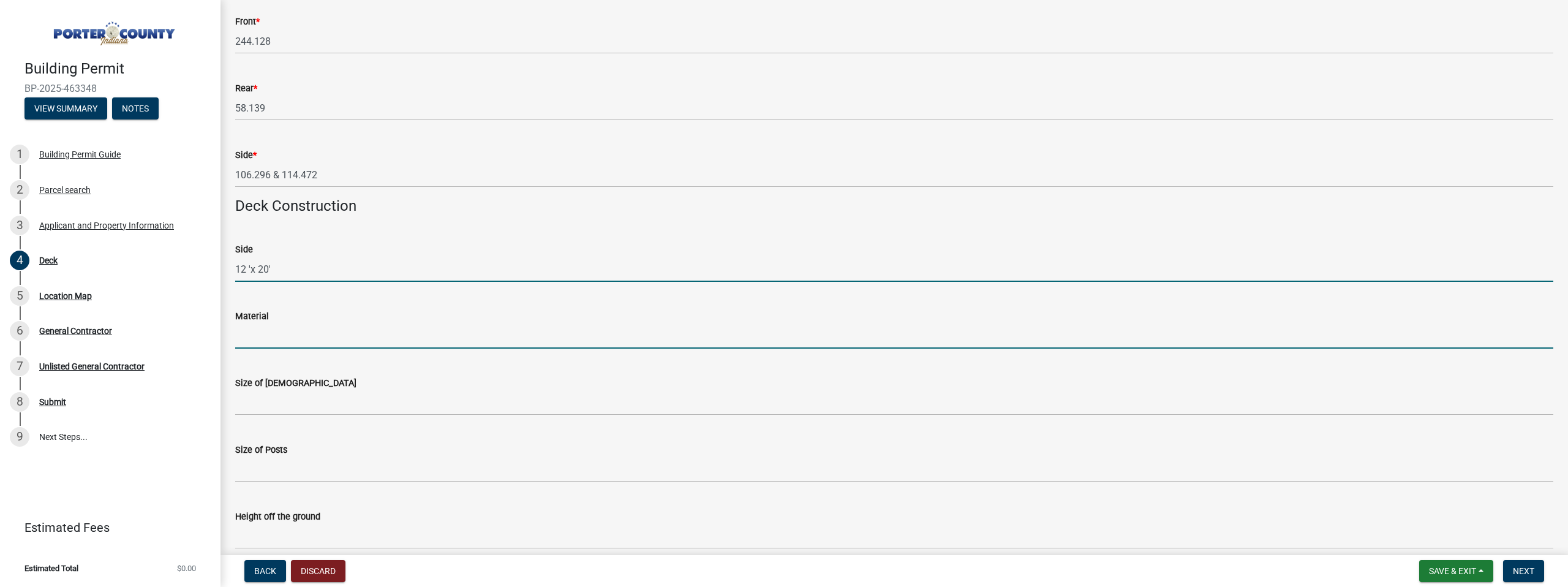
click at [287, 335] on input "Material" at bounding box center [893, 336] width 1318 height 25
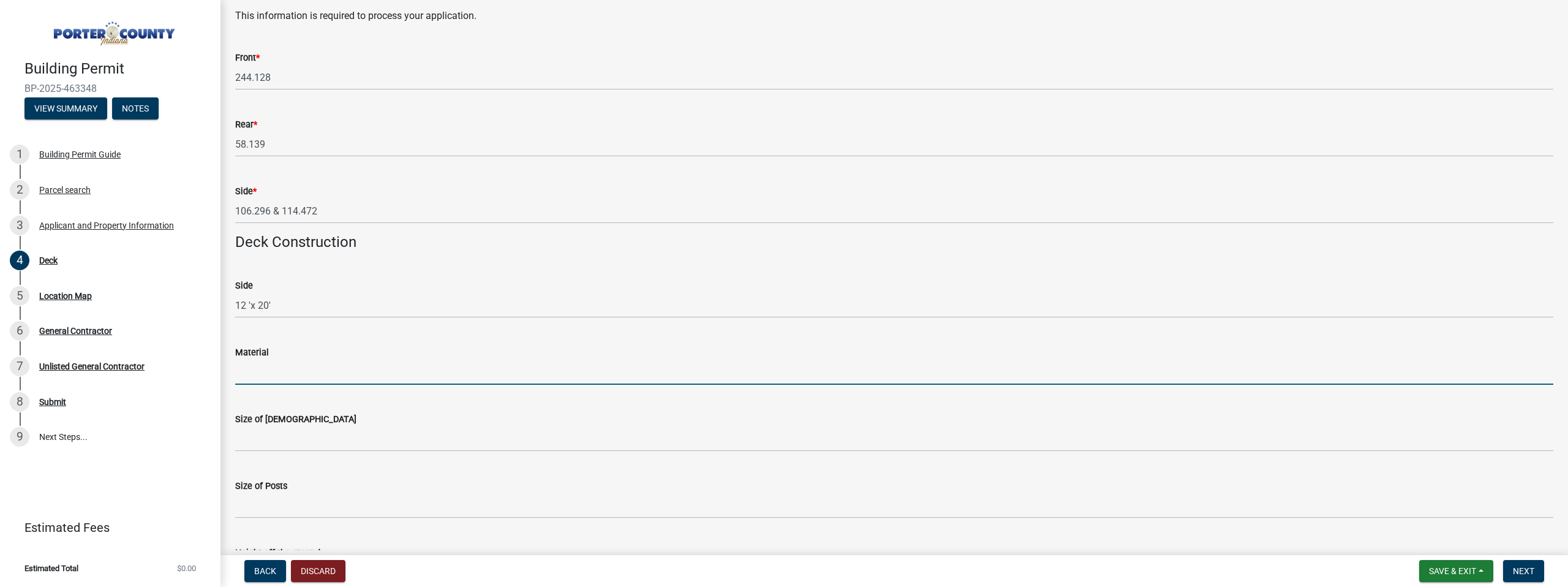
scroll to position [499, 0]
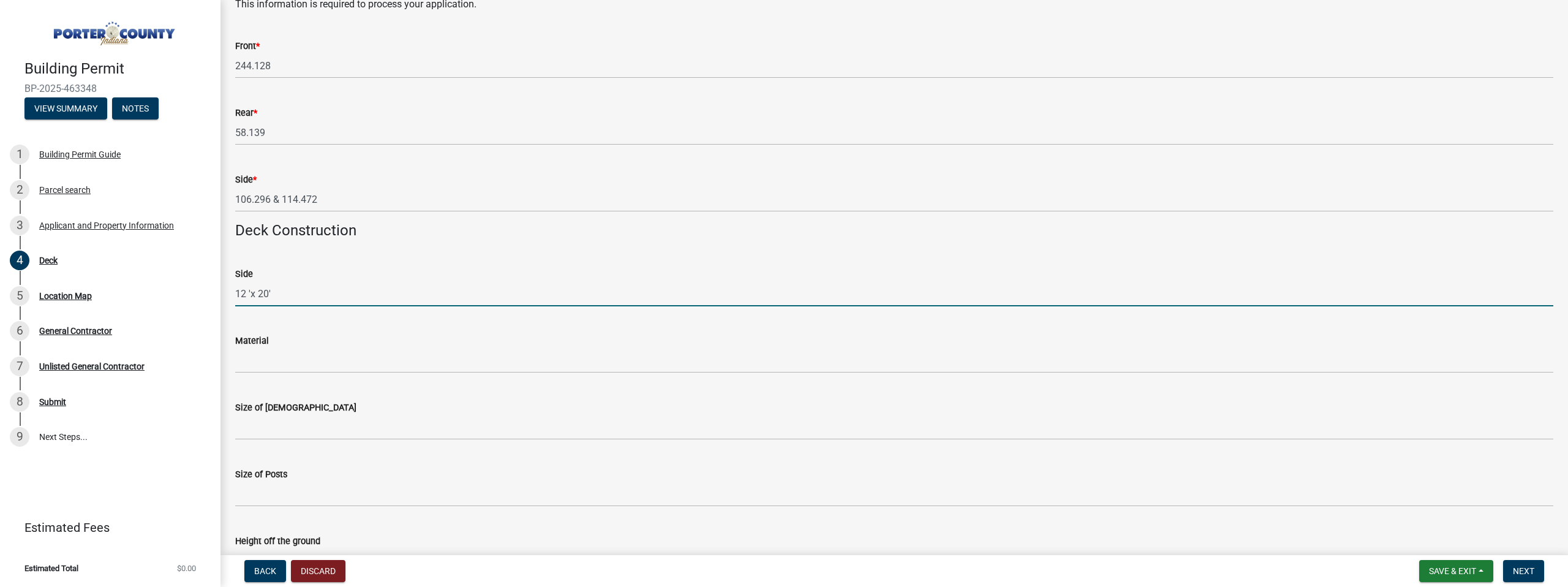
drag, startPoint x: 276, startPoint y: 296, endPoint x: 239, endPoint y: 296, distance: 37.0
click at [239, 296] on input "12 'x 20'" at bounding box center [893, 294] width 1318 height 25
type input "1"
type input "20' x 12'"
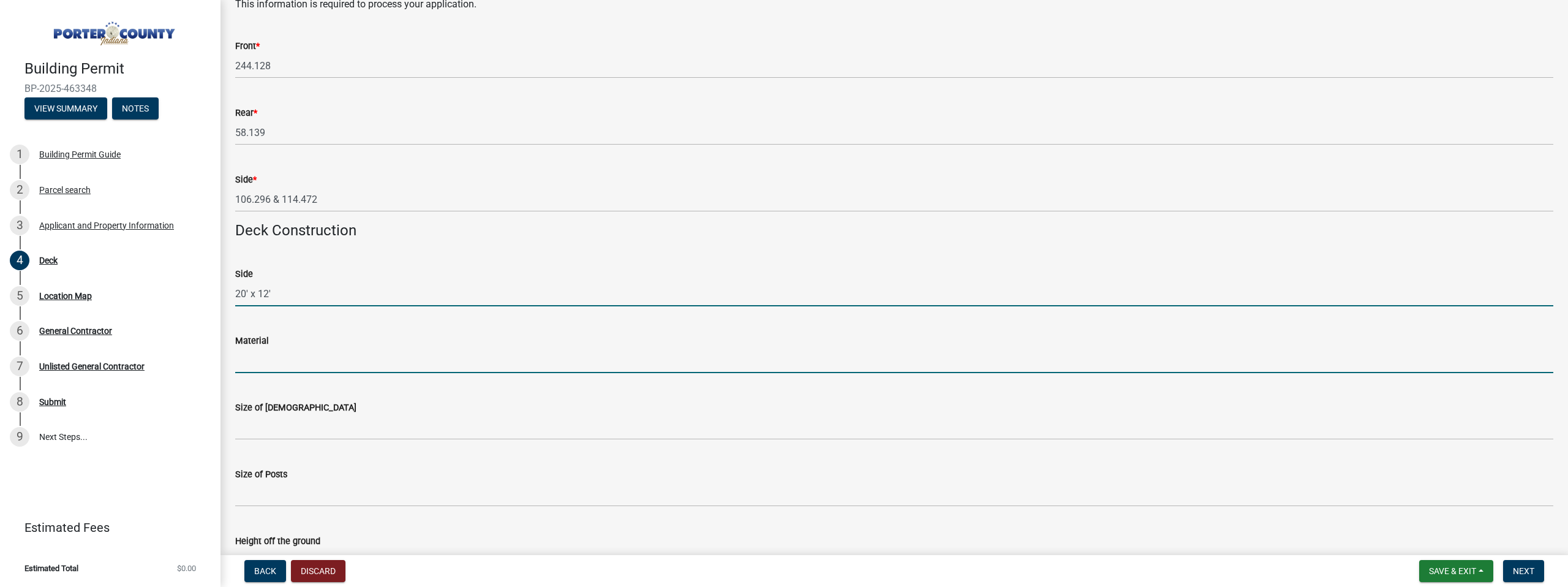
click at [262, 356] on input "Material" at bounding box center [893, 361] width 1318 height 25
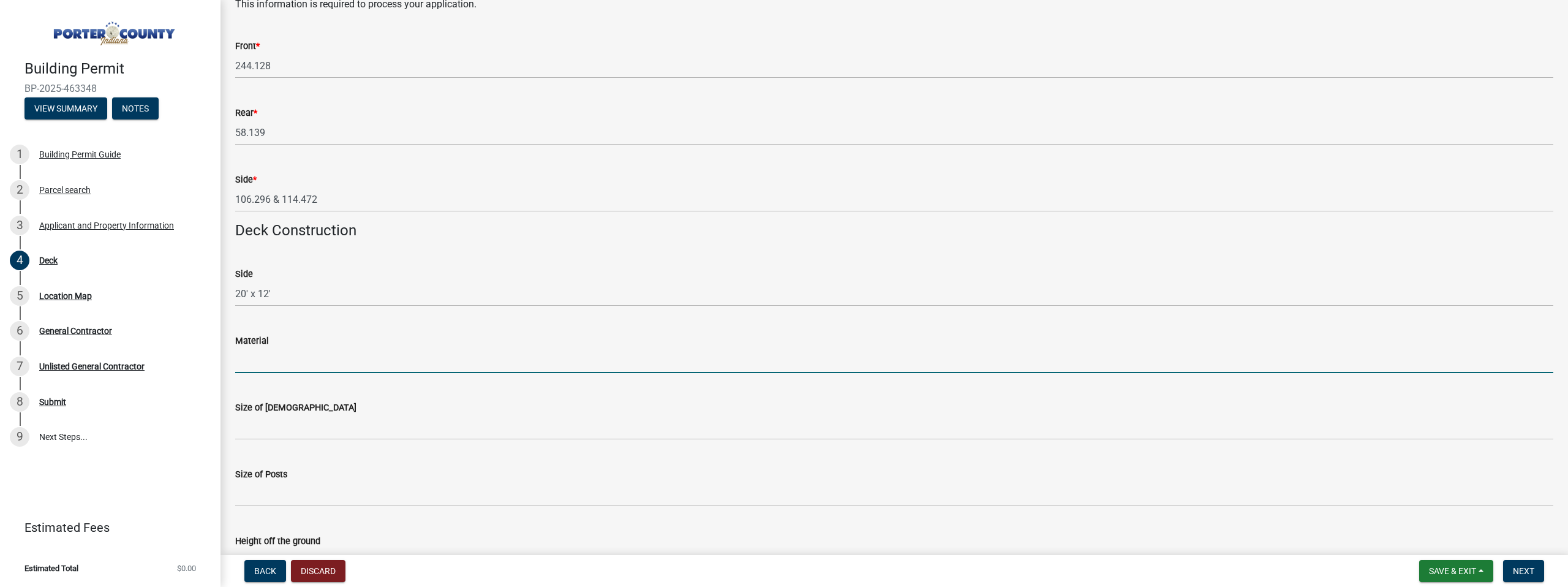
type input "KDAT Southern Yellow Pine Grade 1(Frame) TruNoth Composite Decking"
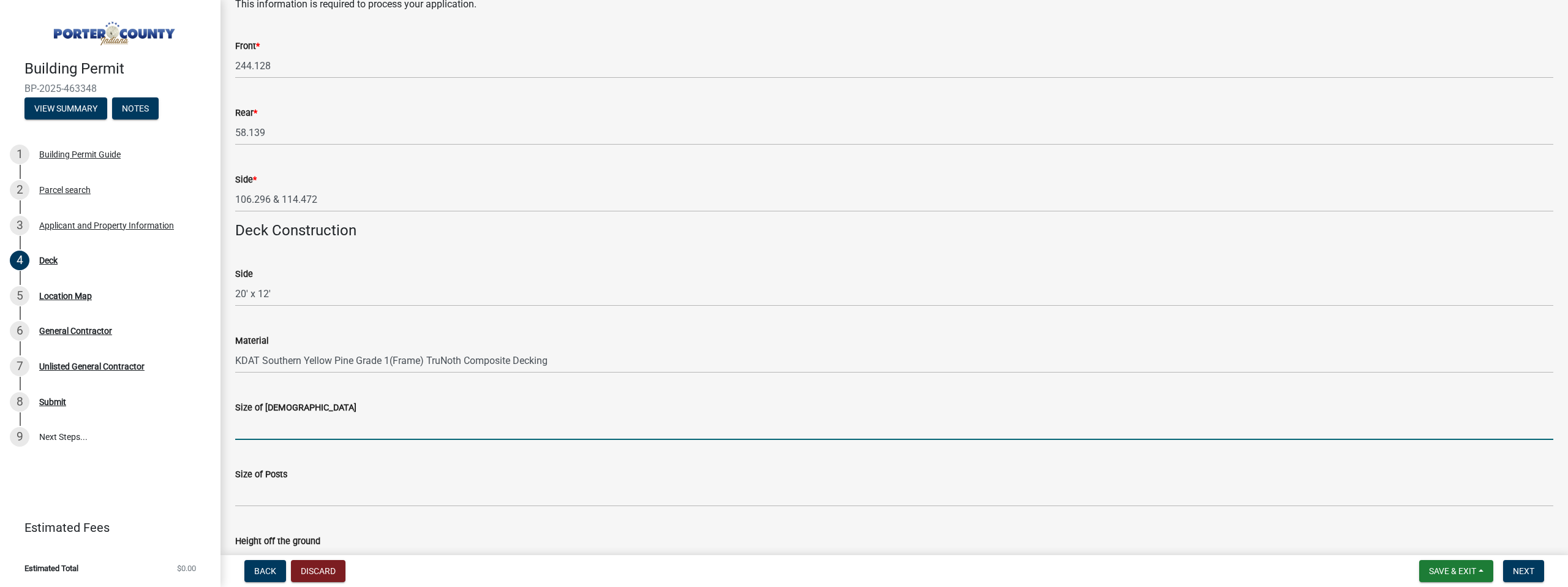
click at [298, 431] on input "Size of [DEMOGRAPHIC_DATA]" at bounding box center [893, 427] width 1318 height 25
type input "2x10"
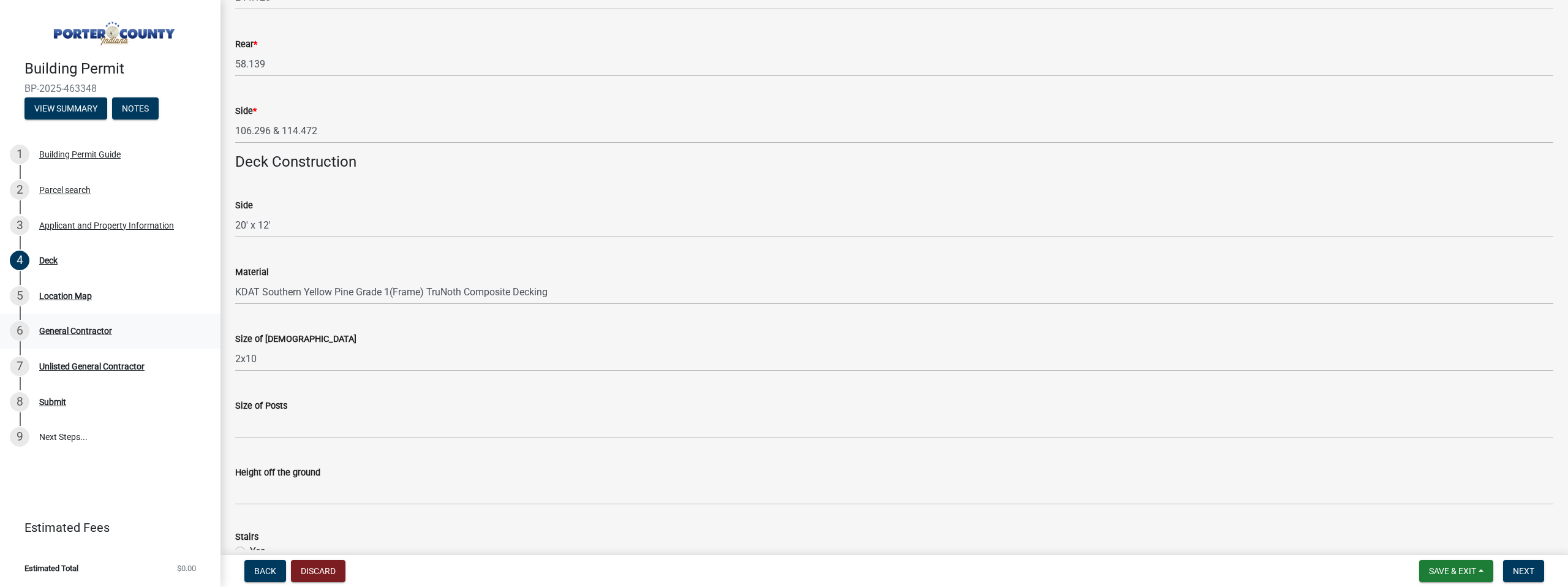
scroll to position [586, 0]
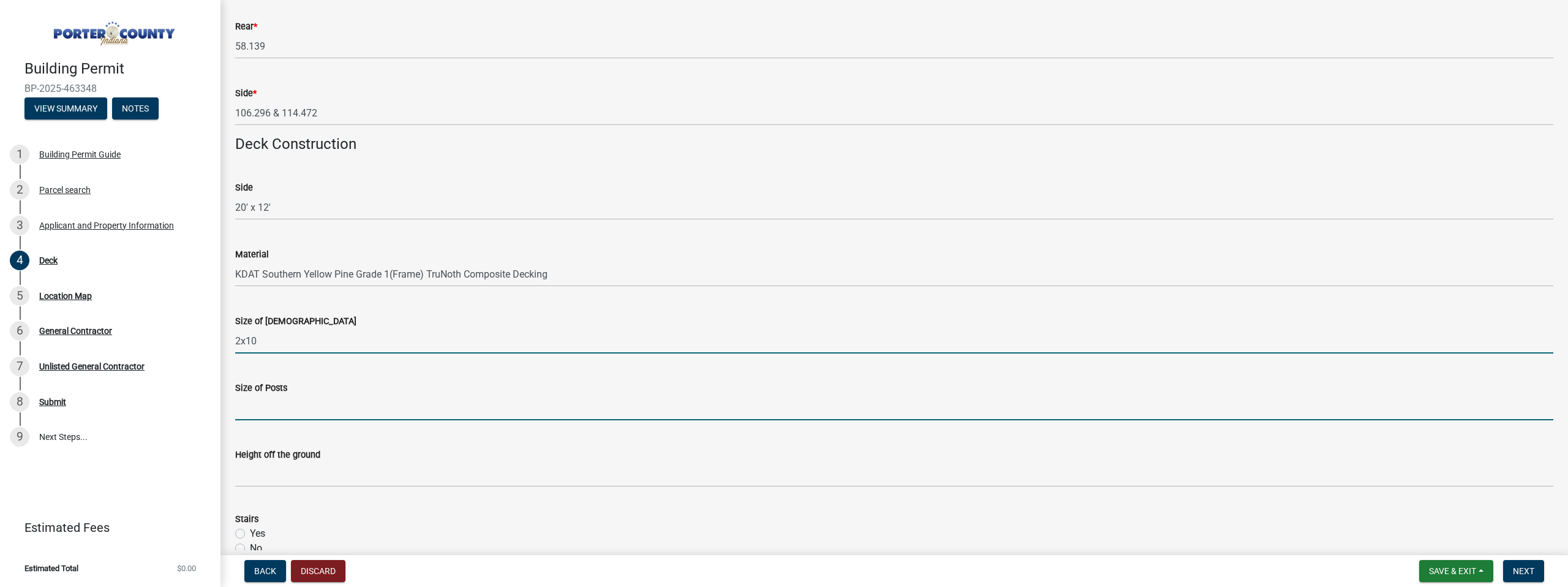
click at [298, 415] on input "Size of Posts" at bounding box center [893, 407] width 1318 height 25
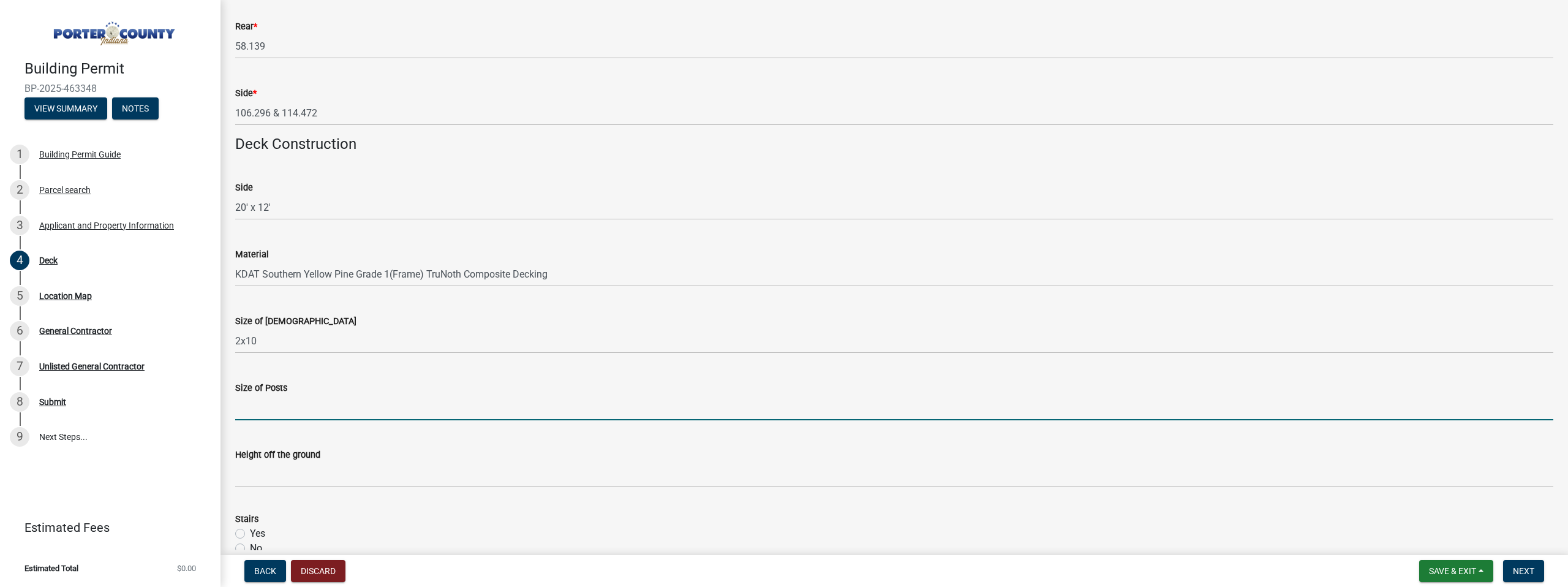
type input "6x6"
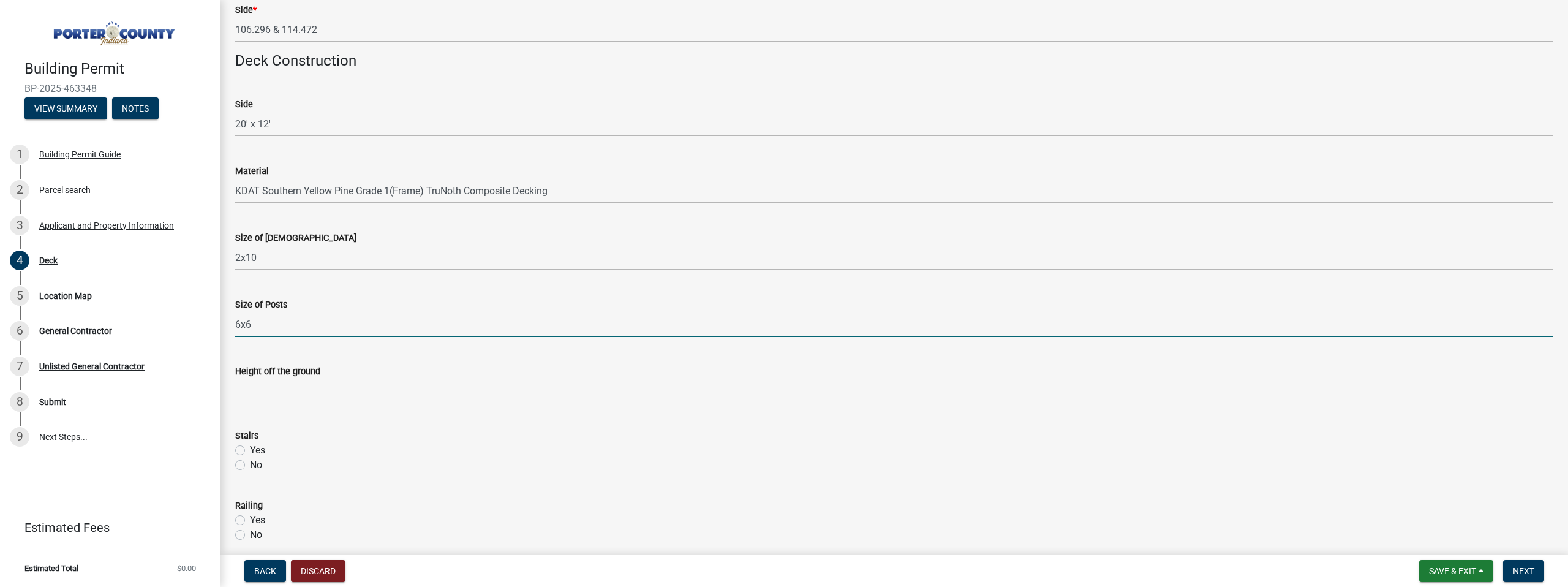
scroll to position [685, 0]
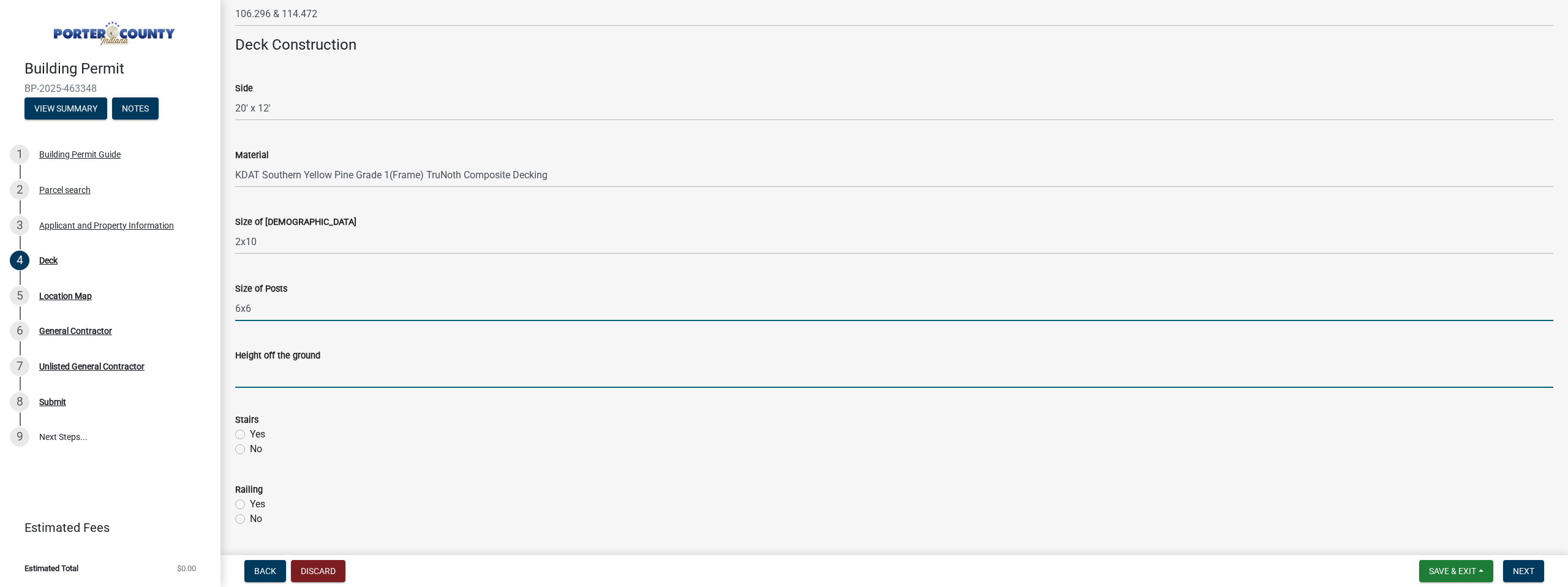
click at [287, 385] on input "Height off the ground" at bounding box center [893, 375] width 1318 height 25
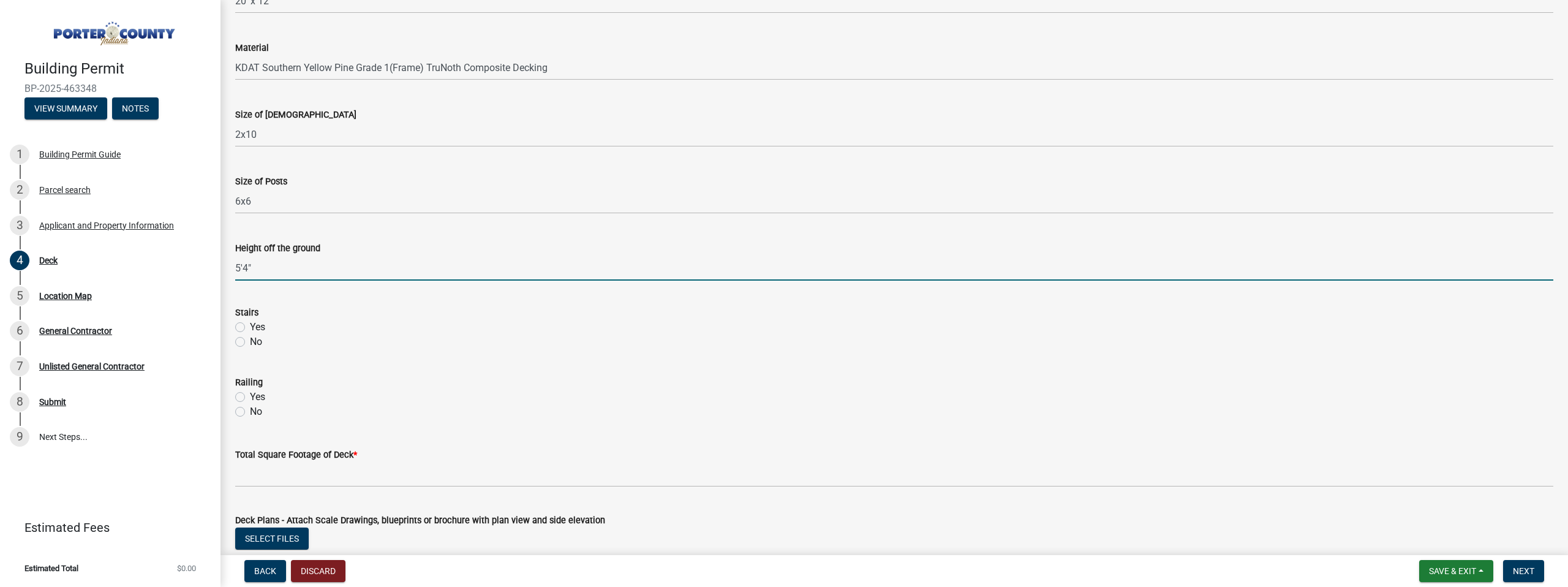
scroll to position [793, 0]
type input "5'4""
click at [250, 326] on label "Yes" at bounding box center [257, 327] width 15 height 14
click at [250, 326] on input "Yes" at bounding box center [254, 323] width 8 height 8
radio input "true"
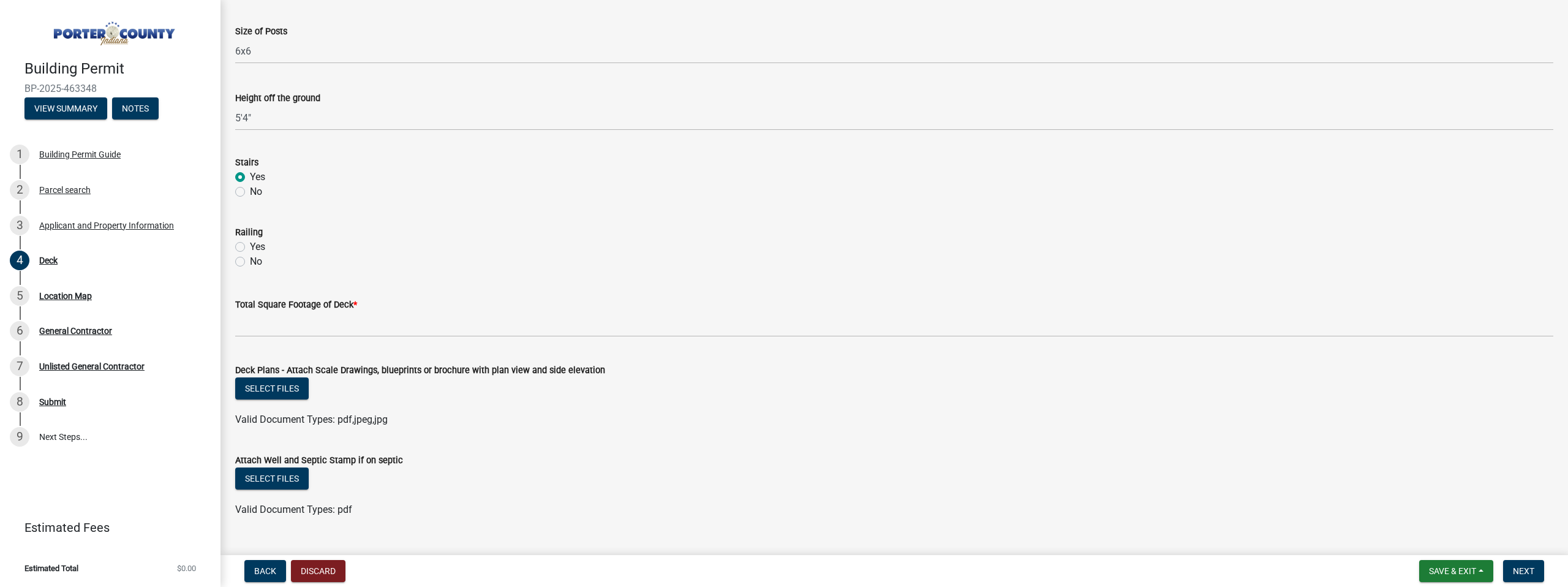
scroll to position [968, 0]
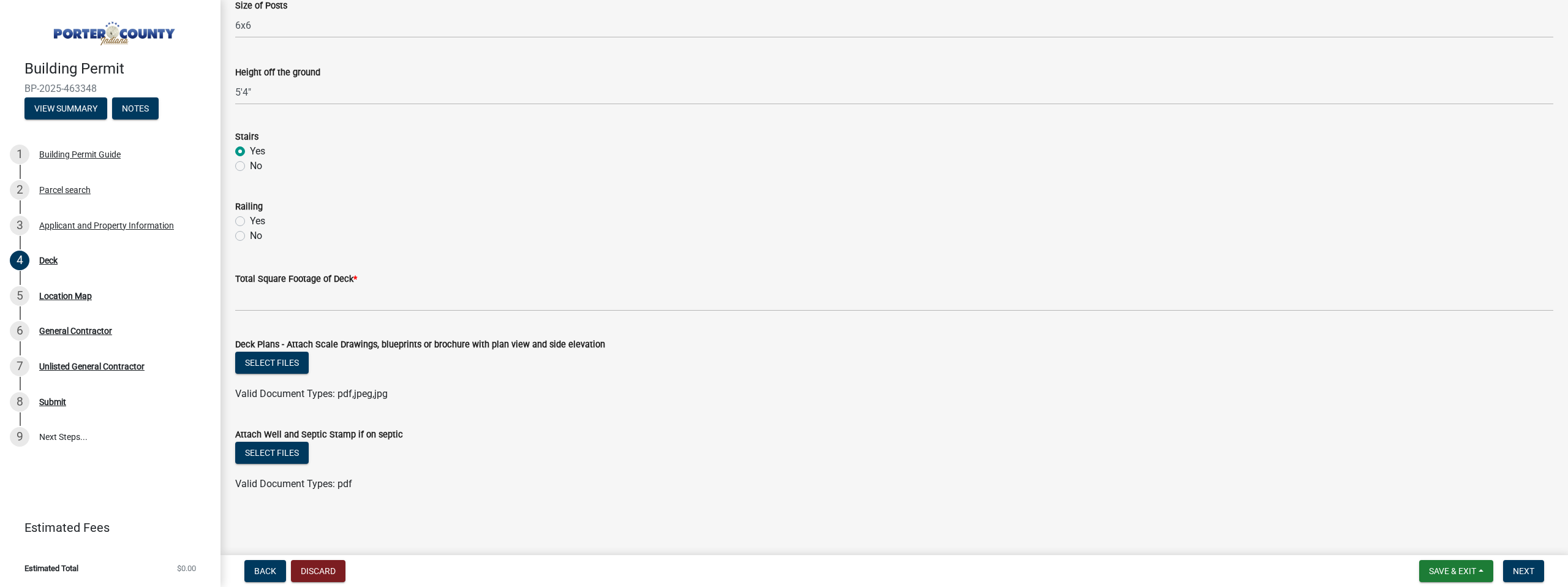
click at [250, 223] on label "Yes" at bounding box center [257, 221] width 15 height 14
click at [250, 222] on input "Yes" at bounding box center [254, 217] width 8 height 8
radio input "true"
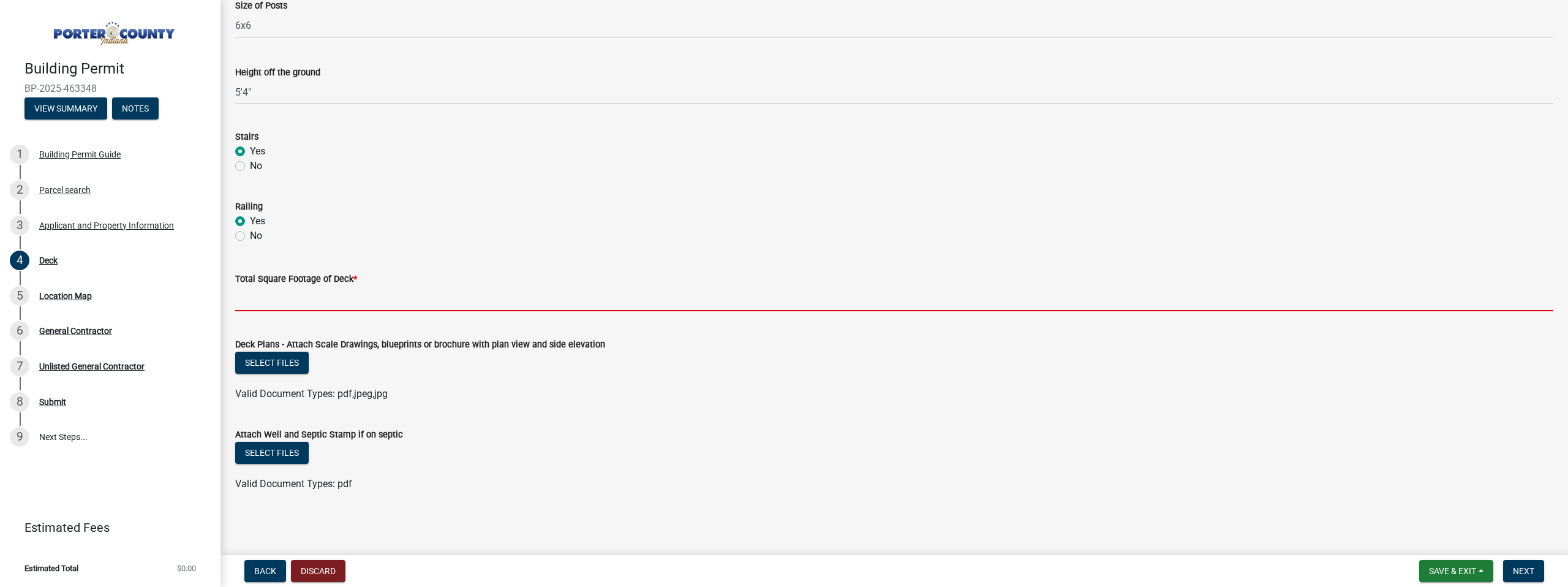
click at [271, 302] on input "text" at bounding box center [893, 299] width 1318 height 25
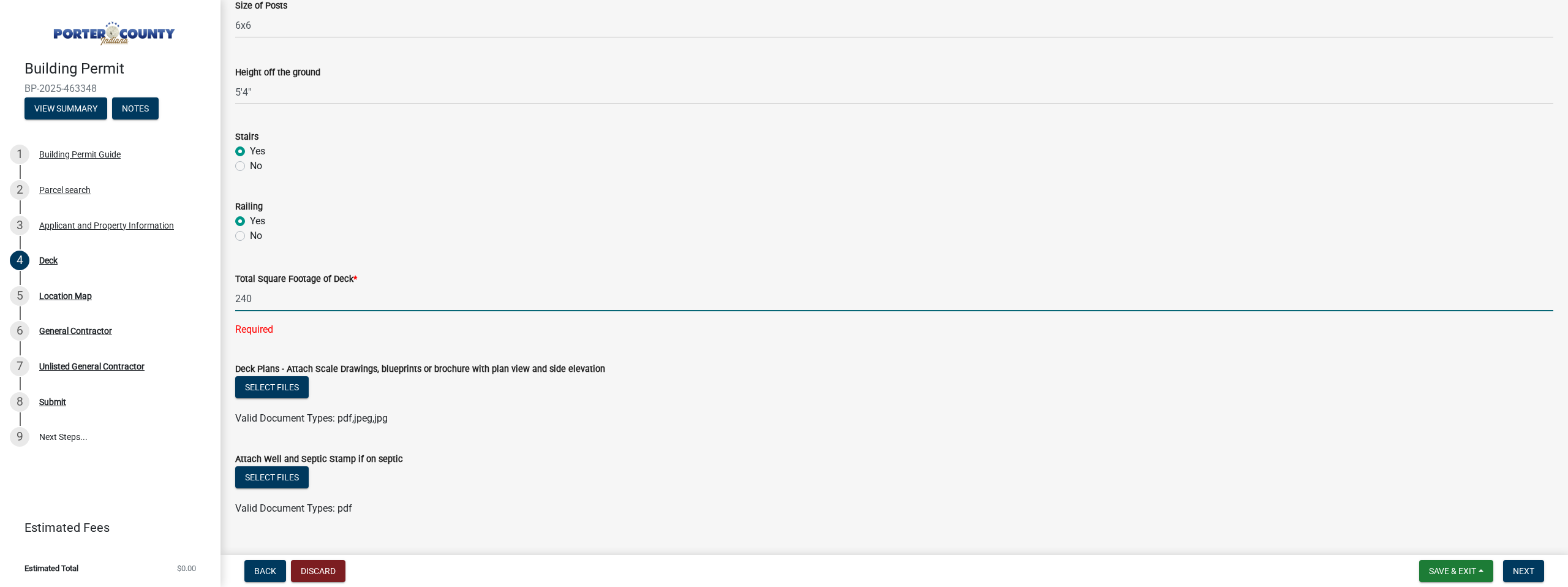
type input "240"
click at [489, 232] on div "No" at bounding box center [893, 236] width 1318 height 14
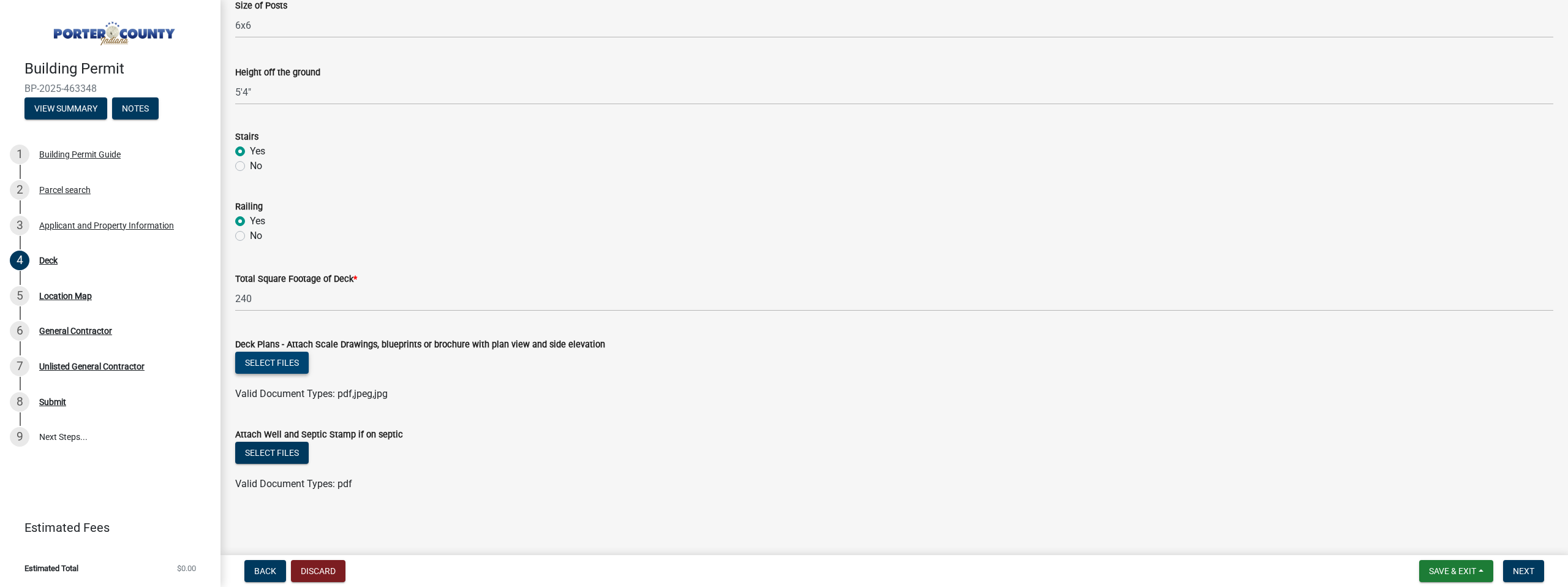
click at [269, 356] on button "Select files" at bounding box center [272, 363] width 74 height 22
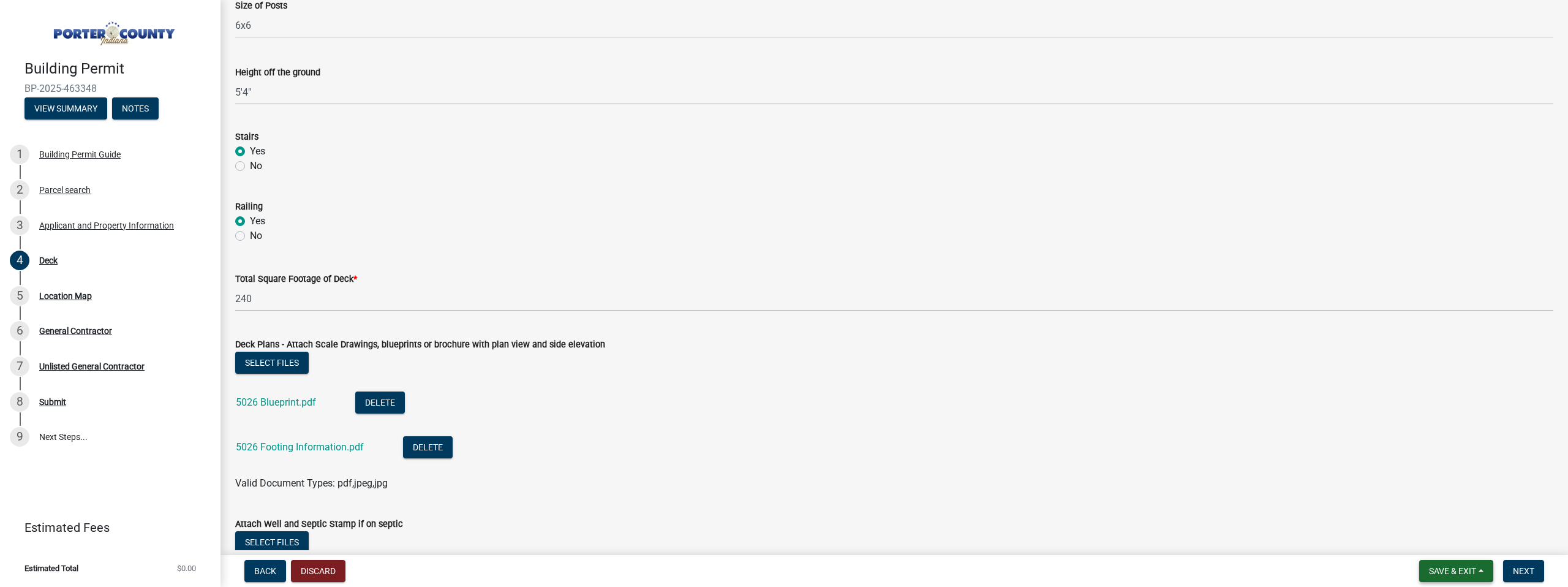
click at [1490, 569] on button "Save & Exit" at bounding box center [1456, 571] width 74 height 22
click at [1448, 539] on button "Save & Exit" at bounding box center [1443, 539] width 98 height 30
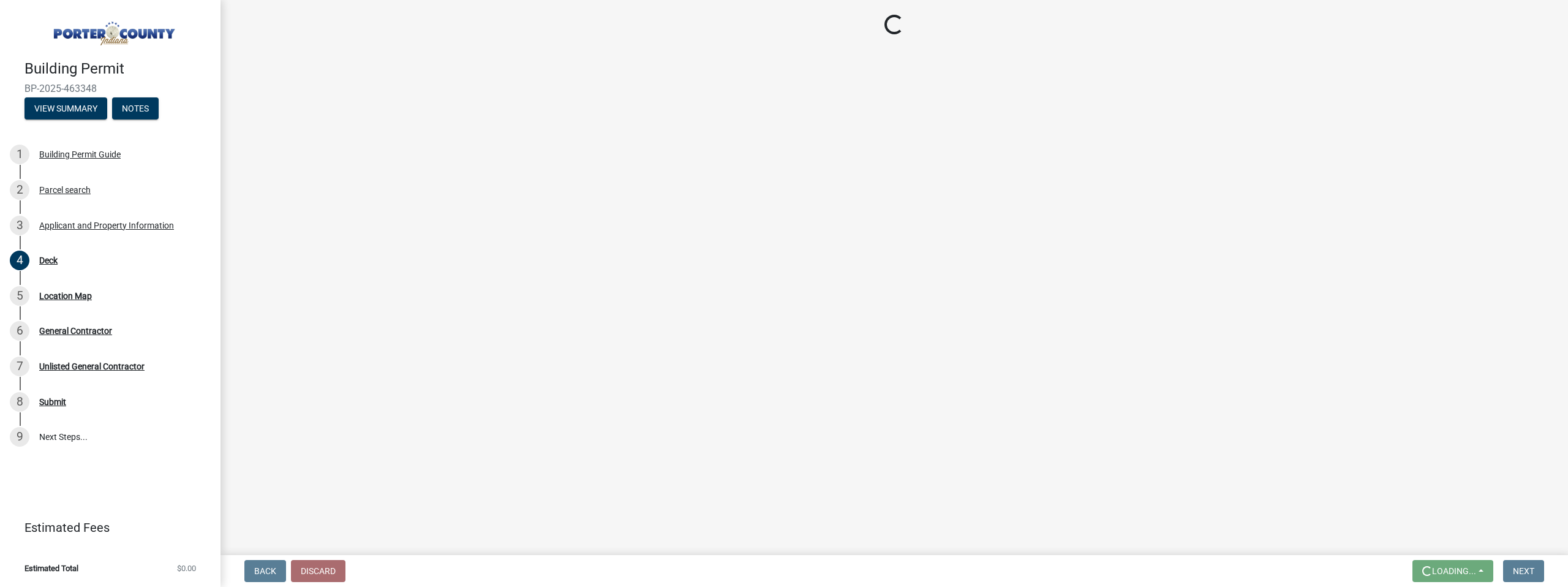
scroll to position [0, 0]
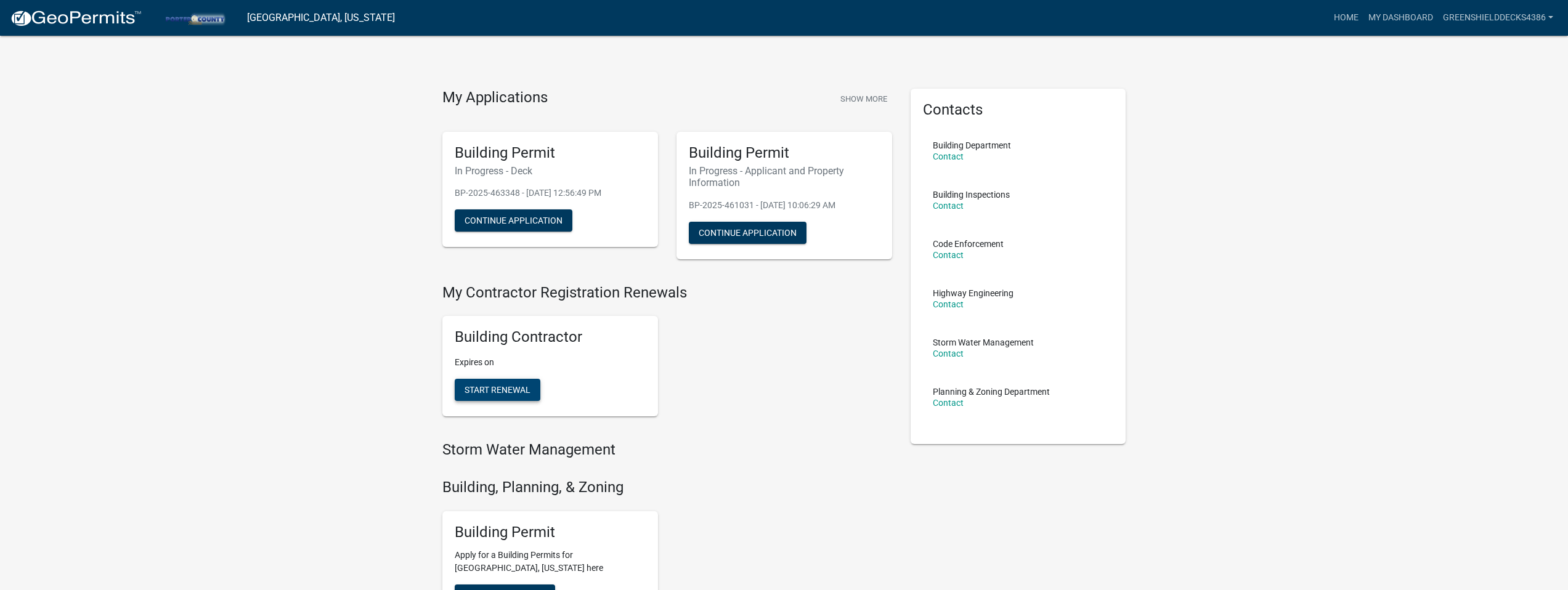
click at [508, 387] on span "Start Renewal" at bounding box center [497, 390] width 66 height 10
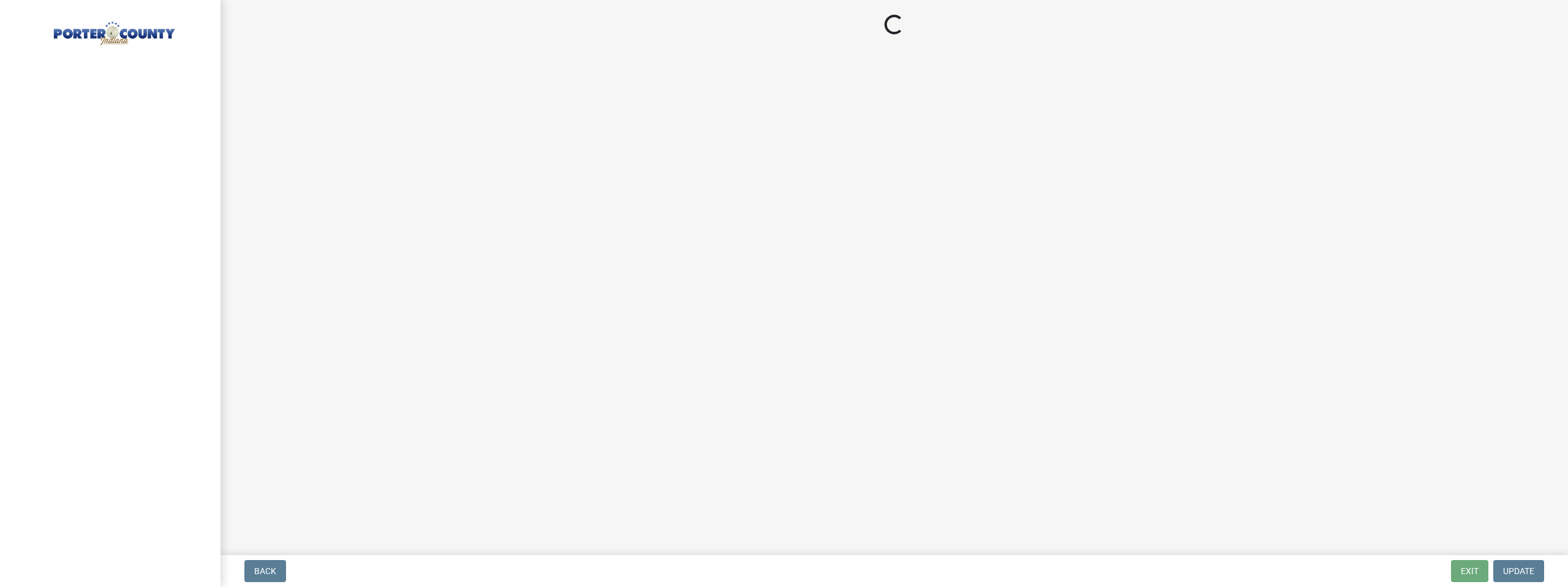
select select "MI"
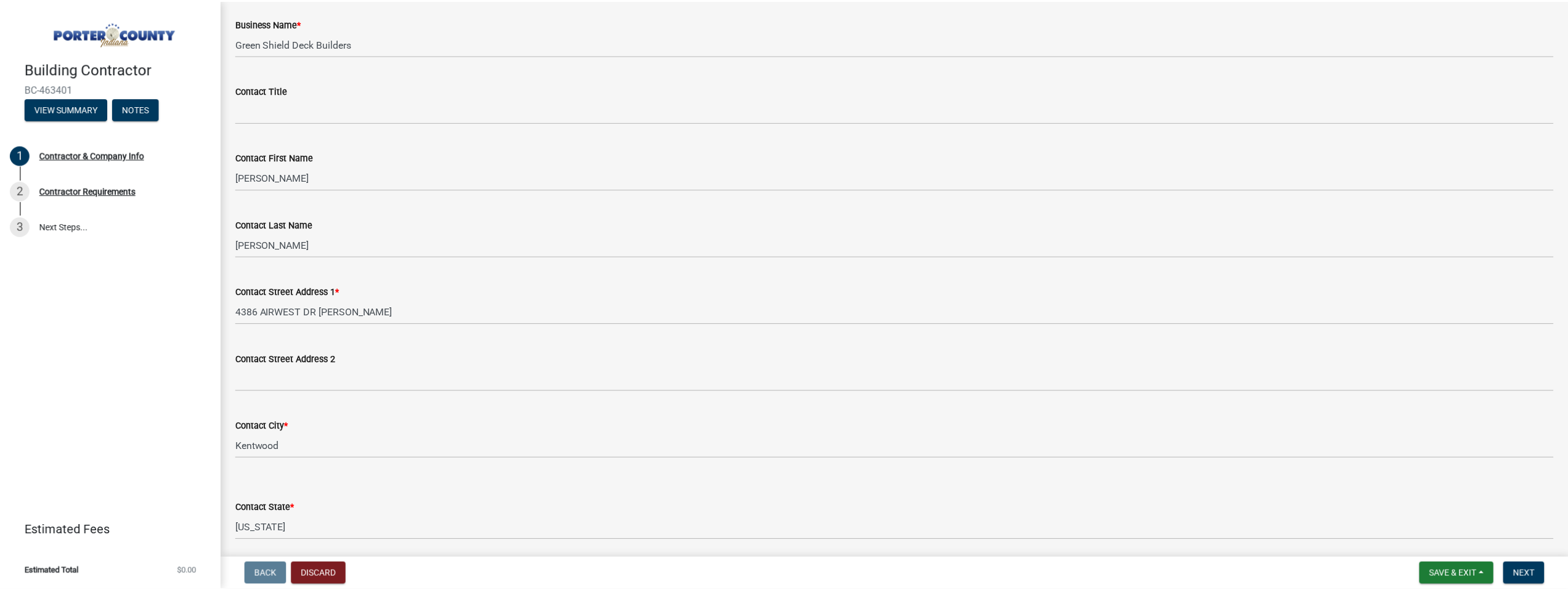
scroll to position [106, 0]
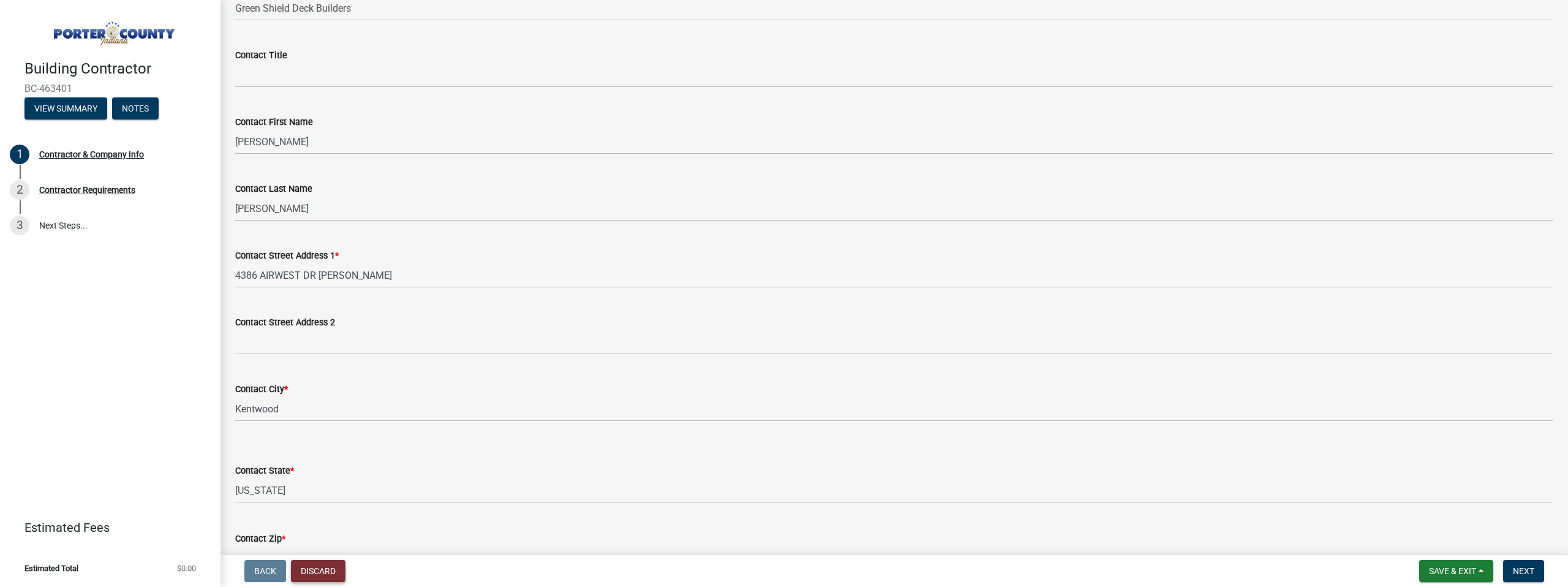
click at [307, 574] on button "Discard" at bounding box center [318, 571] width 55 height 22
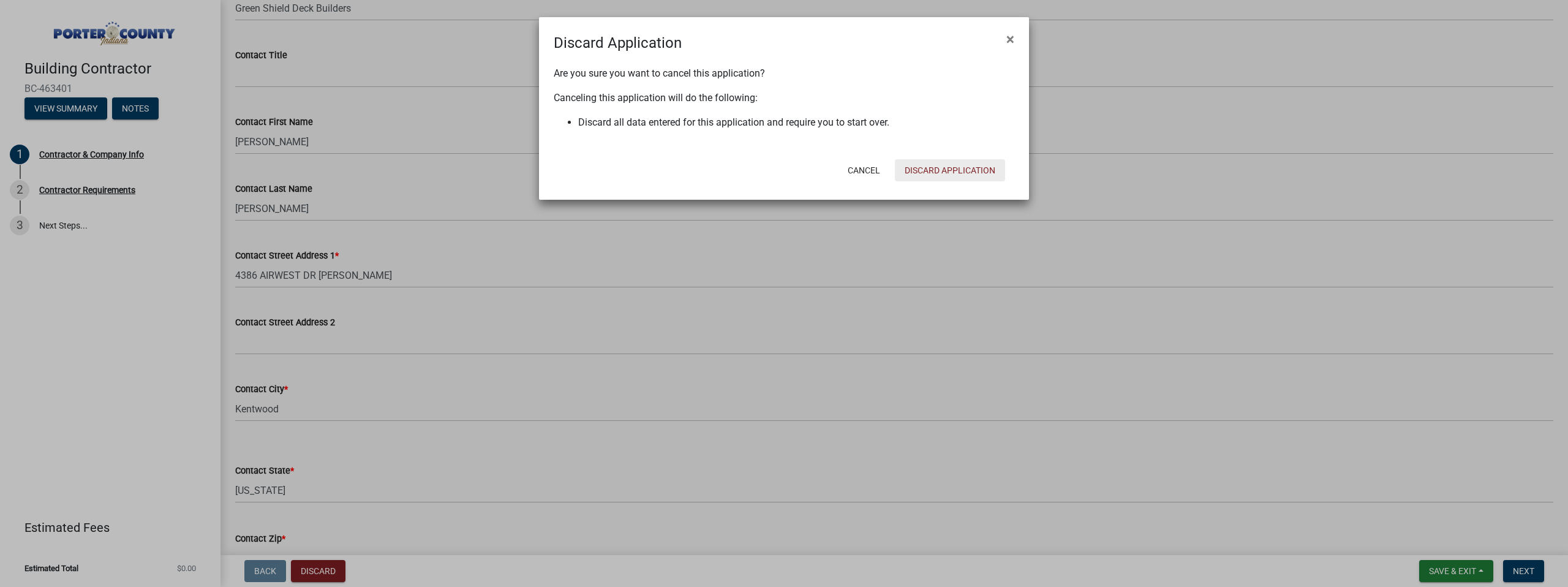
drag, startPoint x: 945, startPoint y: 166, endPoint x: 922, endPoint y: 169, distance: 23.2
click at [945, 166] on button "Discard Application" at bounding box center [949, 171] width 110 height 22
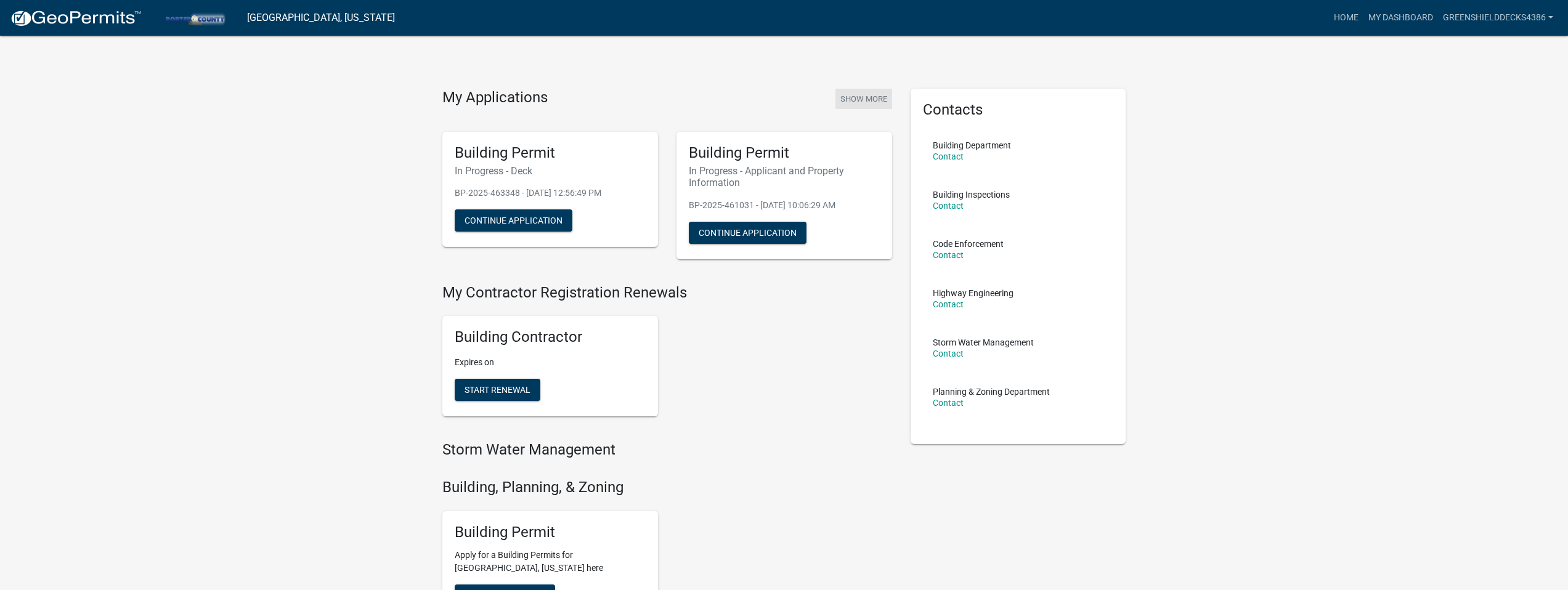
click at [861, 97] on button "Show More" at bounding box center [863, 98] width 57 height 21
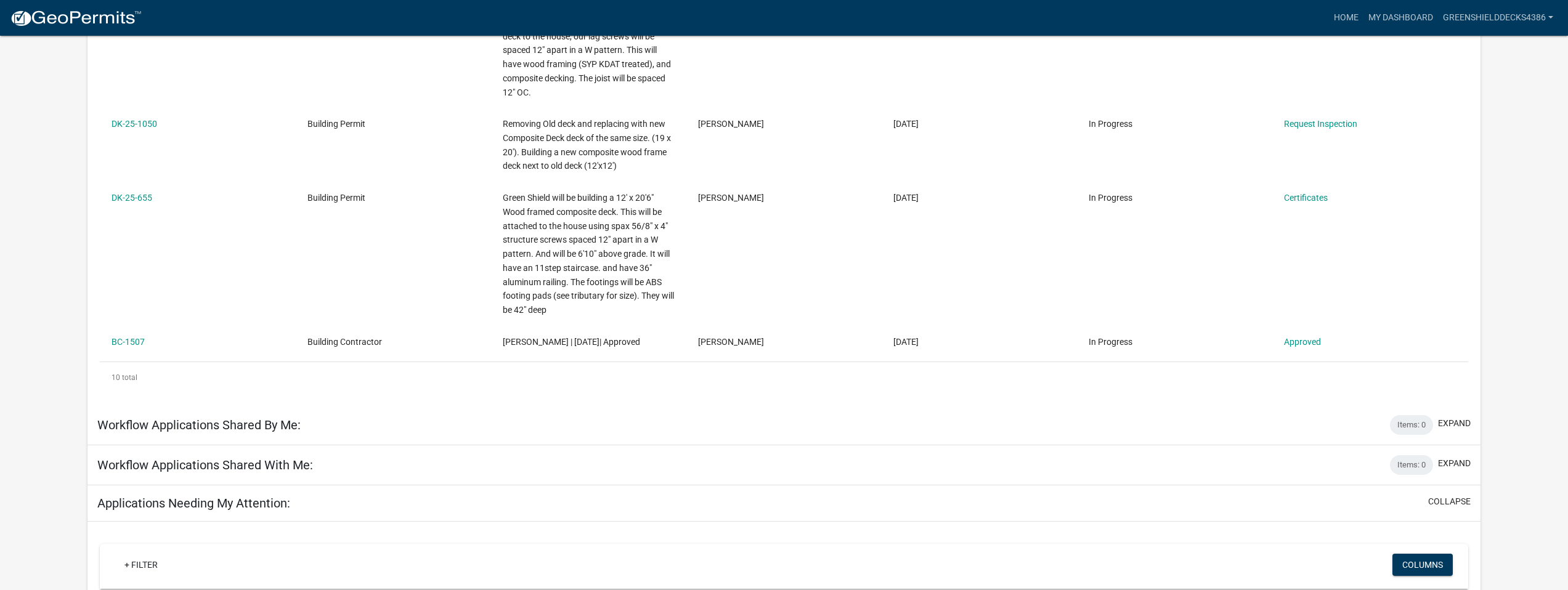
scroll to position [760, 0]
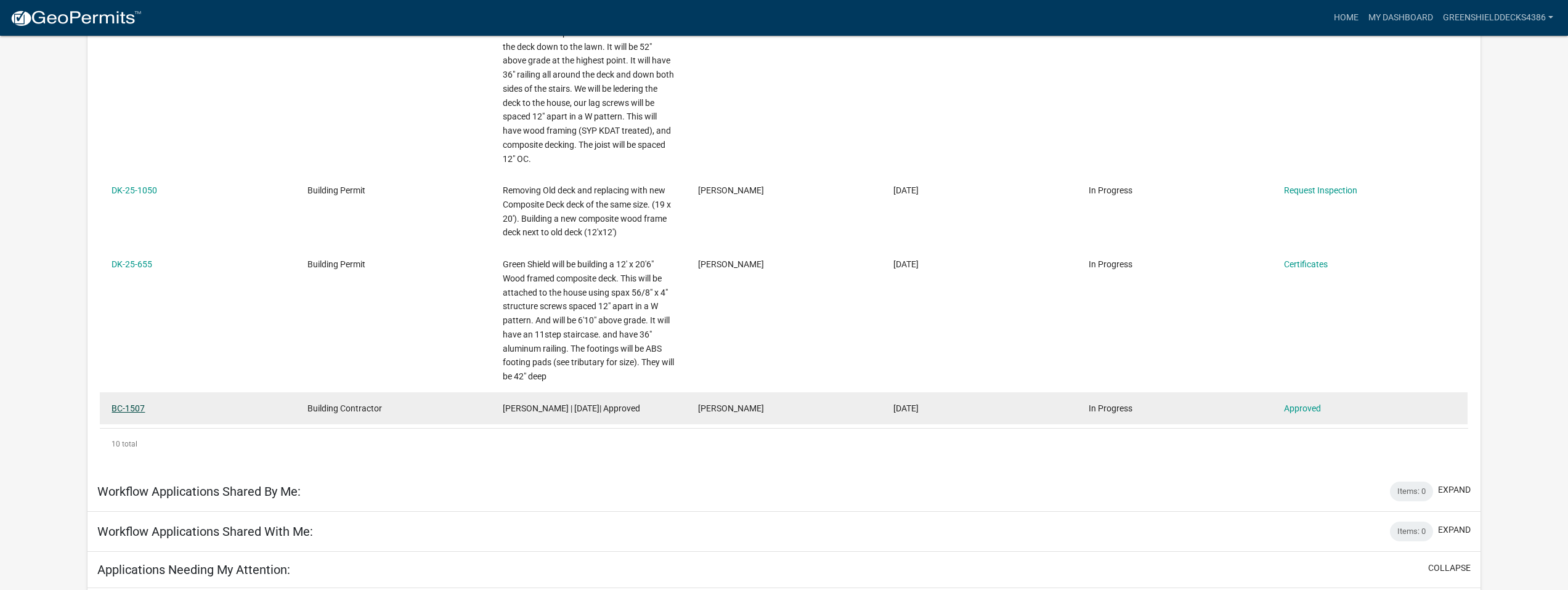
click at [142, 407] on link "BC-1507" at bounding box center [128, 408] width 33 height 10
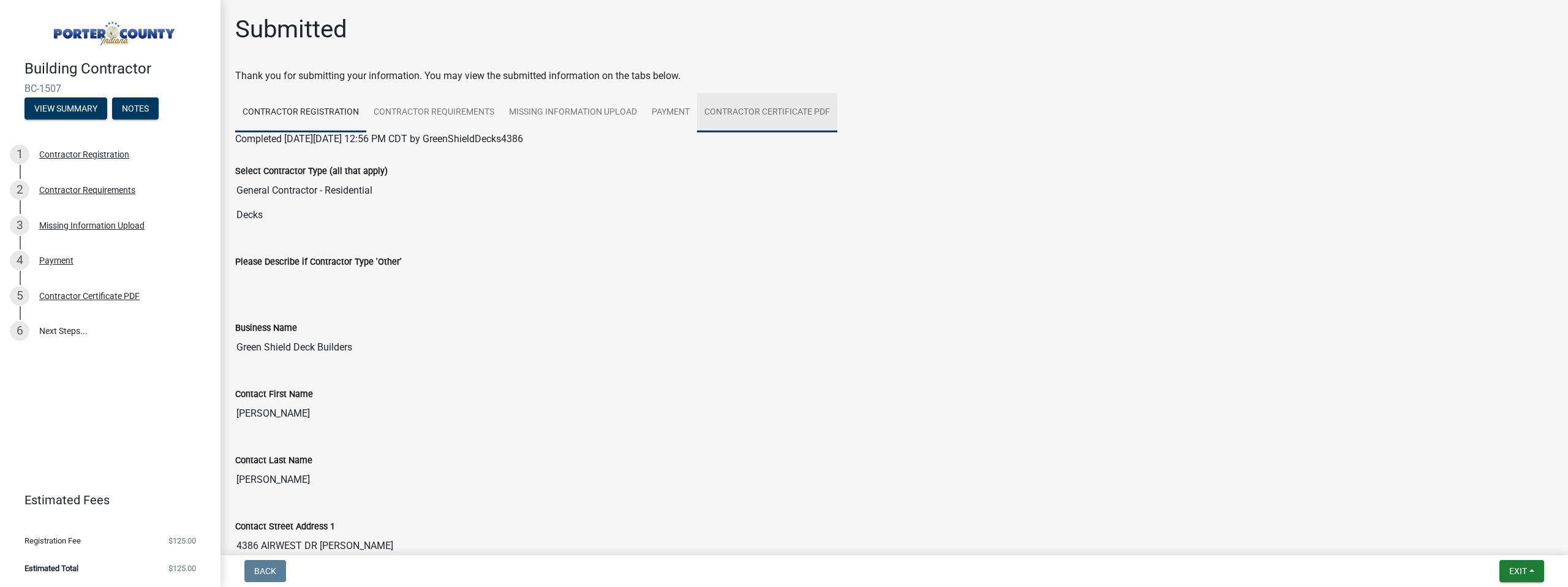
click at [744, 115] on link "Contractor Certificate PDF" at bounding box center [767, 113] width 140 height 39
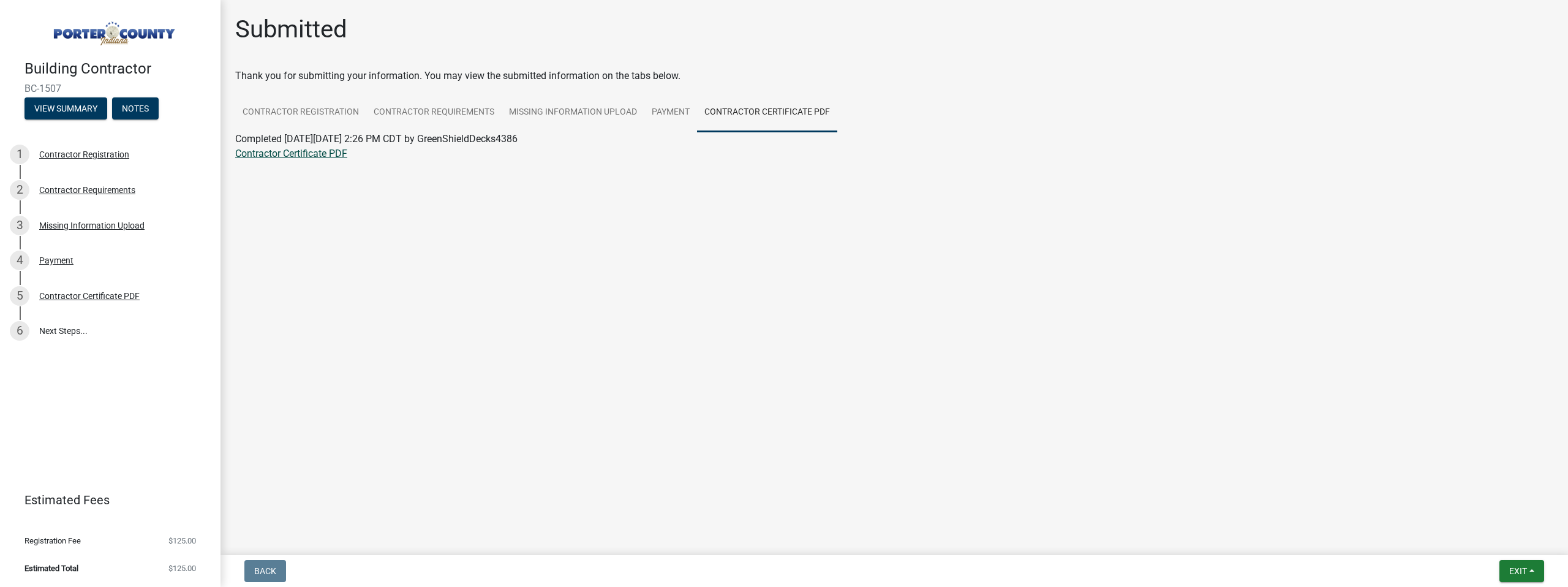
click at [331, 158] on link "Contractor Certificate PDF" at bounding box center [291, 153] width 112 height 12
click at [1511, 562] on button "Exit" at bounding box center [1521, 571] width 45 height 22
click at [1490, 514] on button "Save" at bounding box center [1494, 510] width 98 height 30
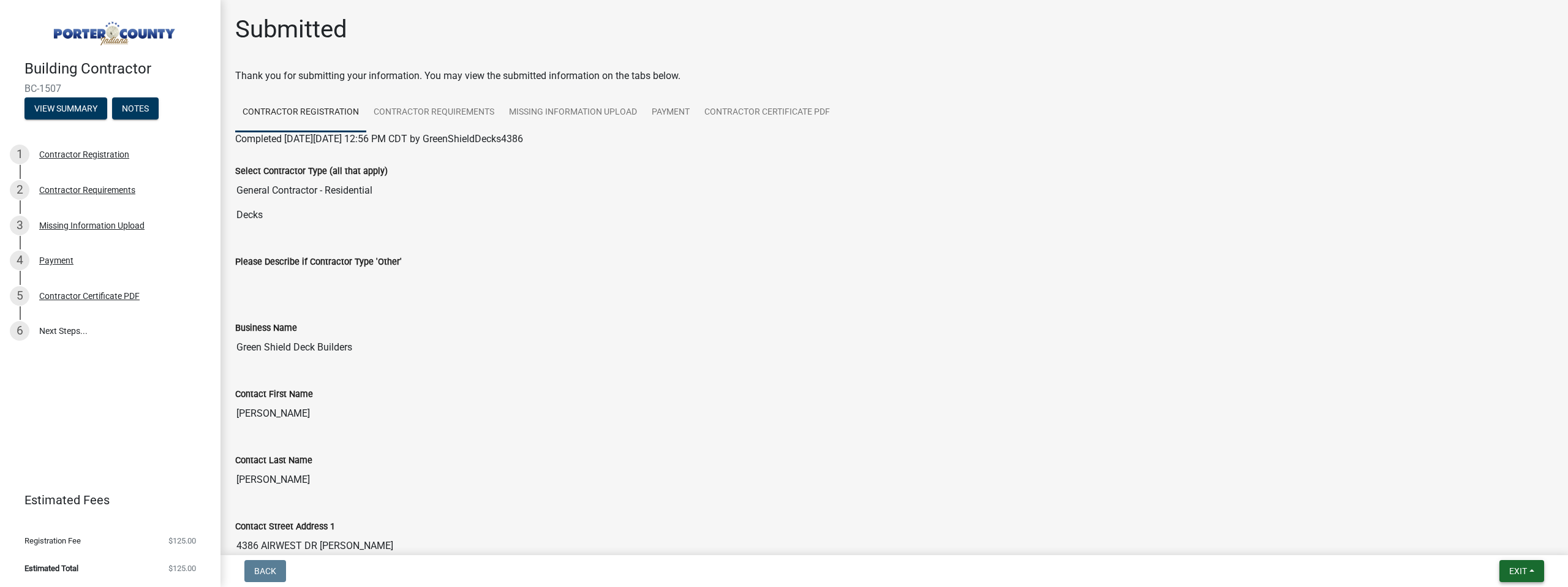
click at [1514, 567] on span "Exit" at bounding box center [1518, 571] width 18 height 10
click at [1512, 548] on button "Save & Exit" at bounding box center [1494, 539] width 98 height 30
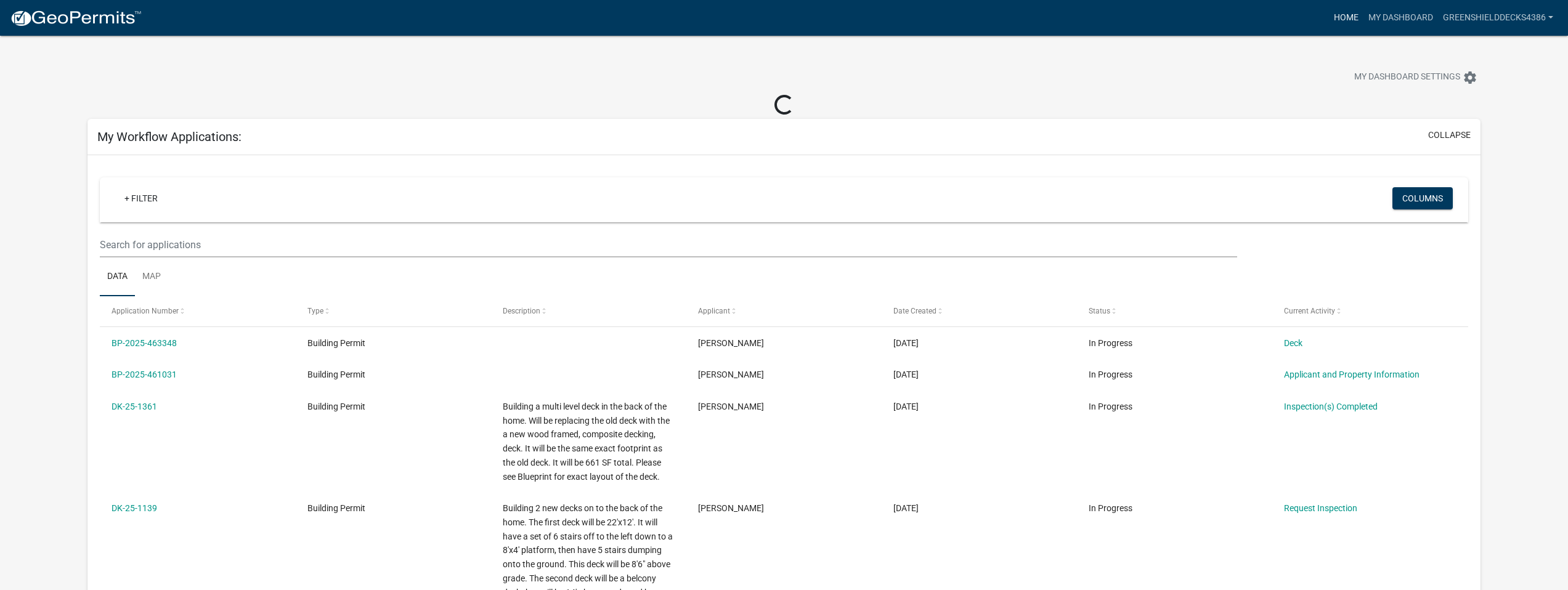
click at [1341, 18] on link "Home" at bounding box center [1346, 18] width 34 height 23
